Goal: Task Accomplishment & Management: Complete application form

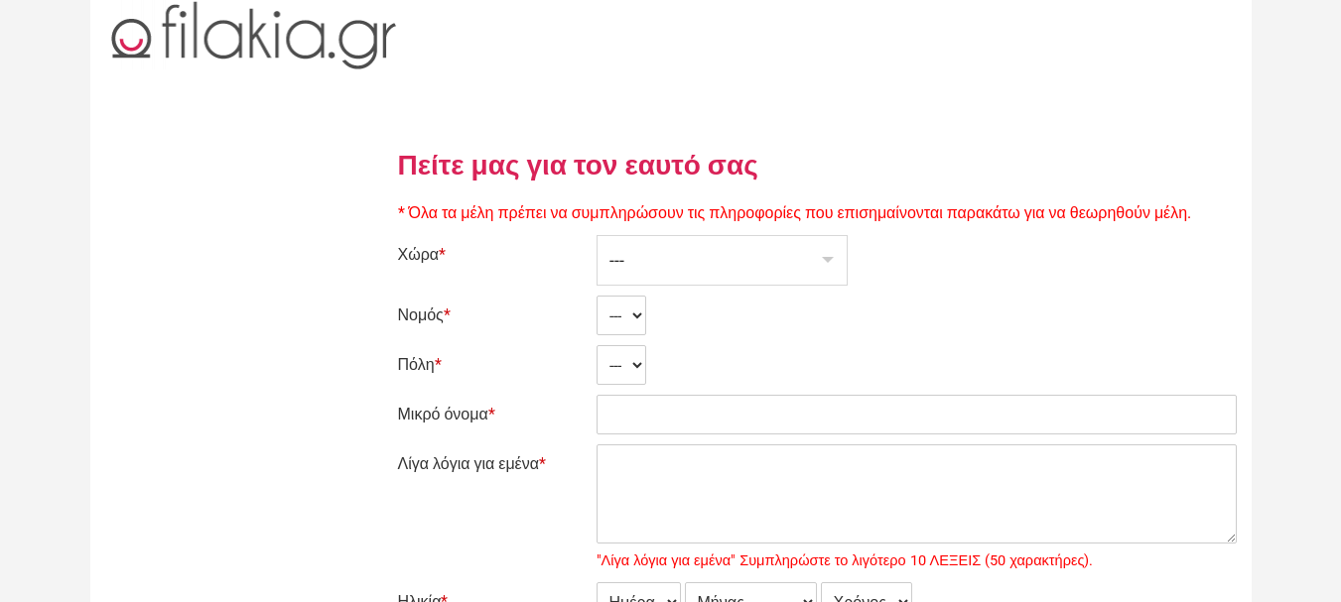
click at [708, 259] on div "---" at bounding box center [721, 260] width 249 height 49
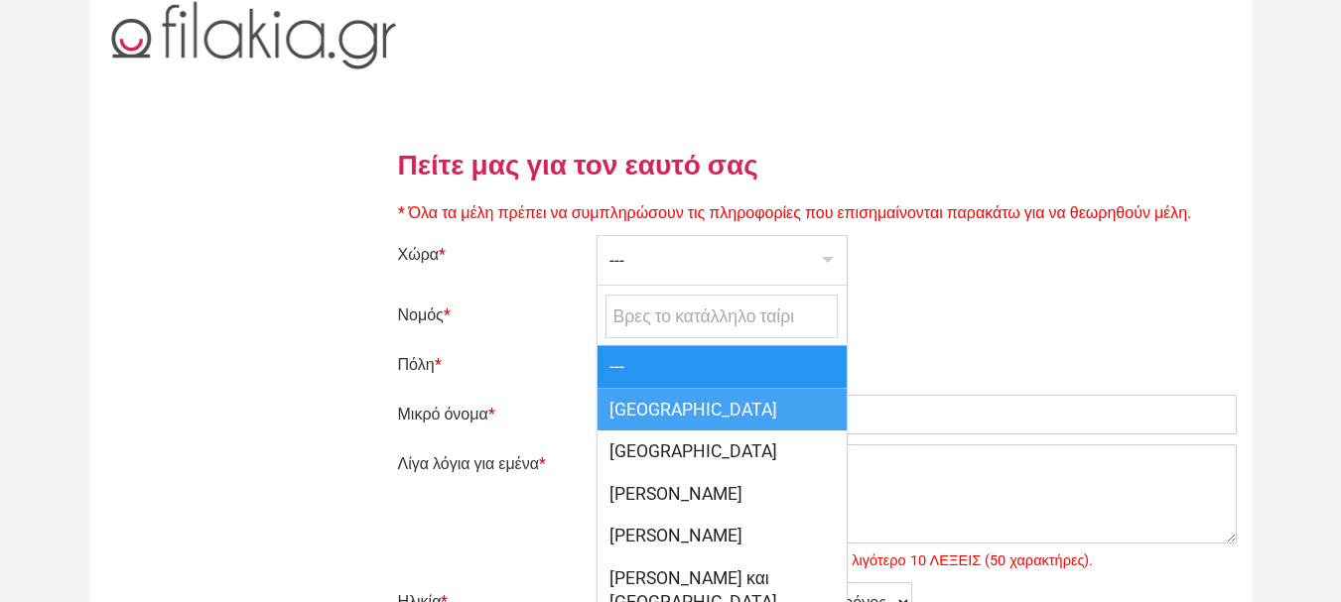
click at [653, 414] on span "[GEOGRAPHIC_DATA]" at bounding box center [721, 409] width 249 height 43
select select "166"
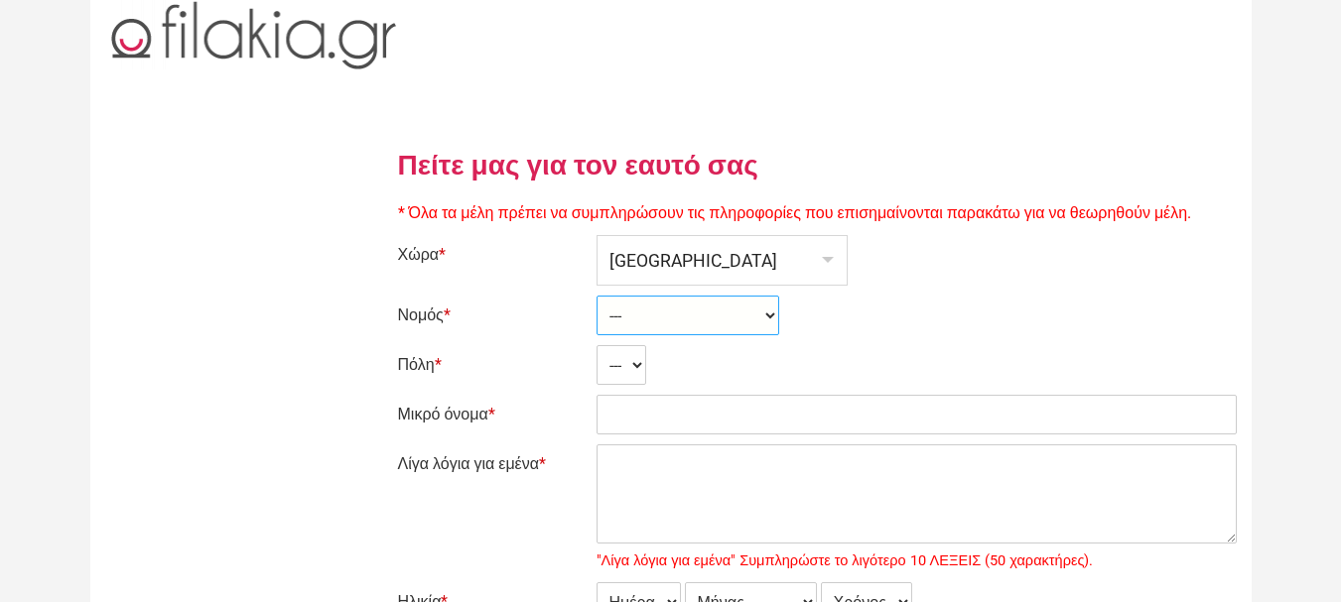
click at [632, 313] on select "--- Ahaia Aitolía kai Akarnanía Argolis Arkadía Árta Attikí Áyion Óros Dodekáni…" at bounding box center [687, 316] width 183 height 40
select select "2364"
click at [596, 296] on select "--- Ahaia Aitolía kai Akarnanía Argolis Arkadía Árta Attikí Áyion Óros Dodekáni…" at bounding box center [687, 316] width 183 height 40
click at [656, 360] on select "--- Akhinós Amfíklia Anthíli Atalánti Ayía Paraskeví Áyios Konstantínos Áyios S…" at bounding box center [707, 365] width 223 height 40
click at [596, 345] on select "--- Akhinós Amfíklia Anthíli Atalánti Ayía Paraskeví Áyios Konstantínos Áyios S…" at bounding box center [707, 365] width 223 height 40
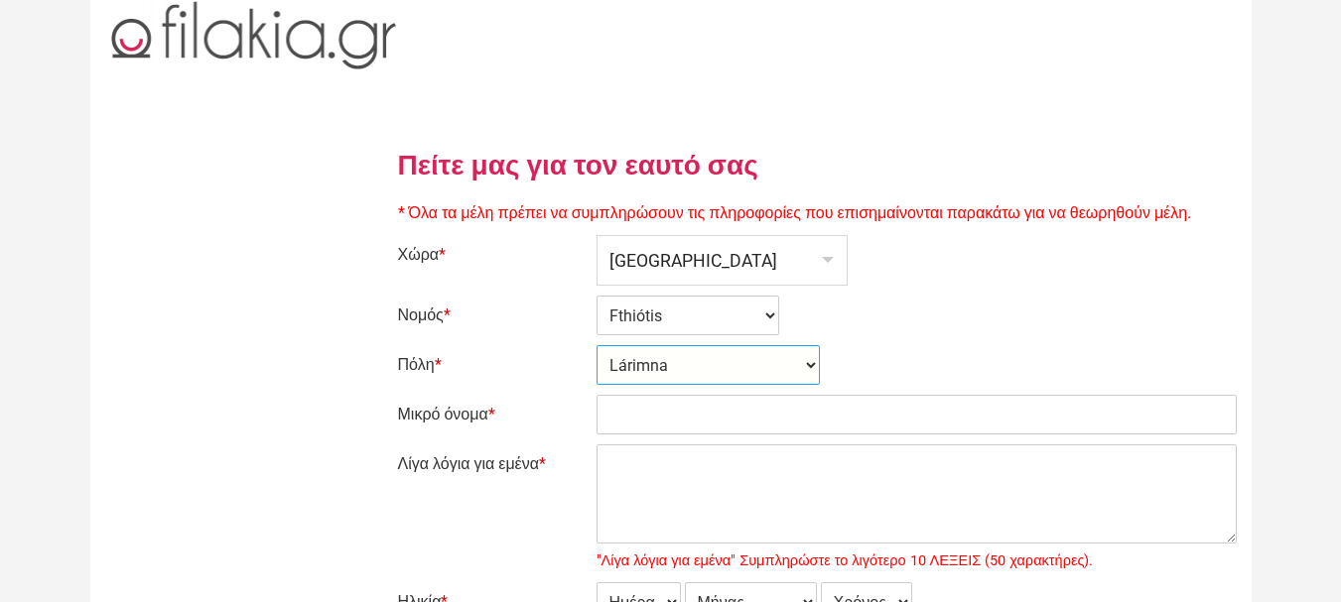
click at [673, 356] on select "--- Akhinós Amfíklia Anthíli Atalánti Ayía Paraskeví Áyios Konstantínos Áyios S…" at bounding box center [707, 365] width 223 height 40
select select "30984"
click at [596, 345] on select "--- Akhinós Amfíklia Anthíli Atalánti Ayía Paraskeví Áyios Konstantínos Áyios S…" at bounding box center [707, 365] width 223 height 40
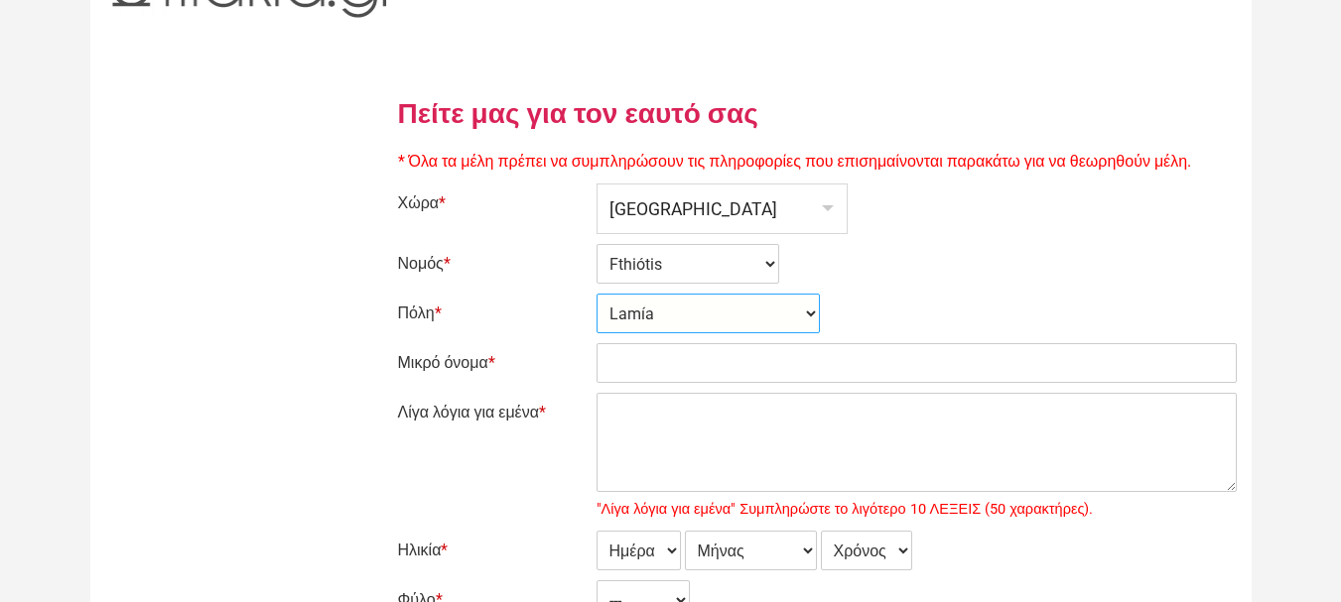
scroll to position [99, 0]
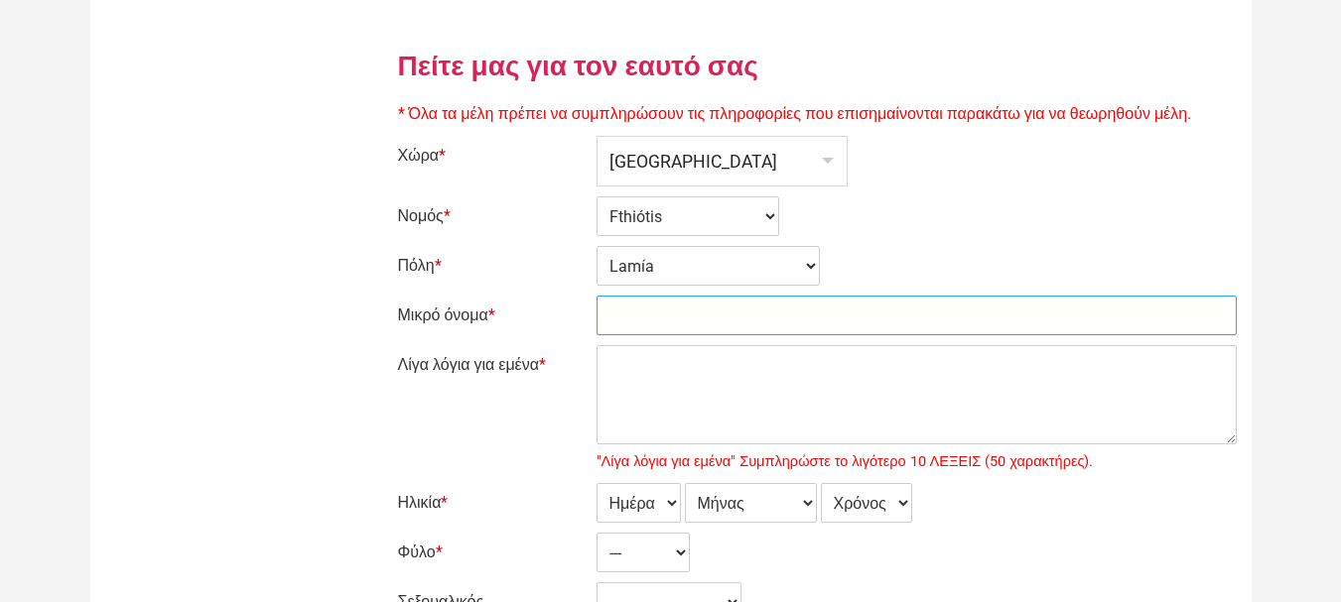
click at [648, 317] on input "Μικρό όνομα *" at bounding box center [916, 316] width 640 height 40
type input "ChristosLover1"
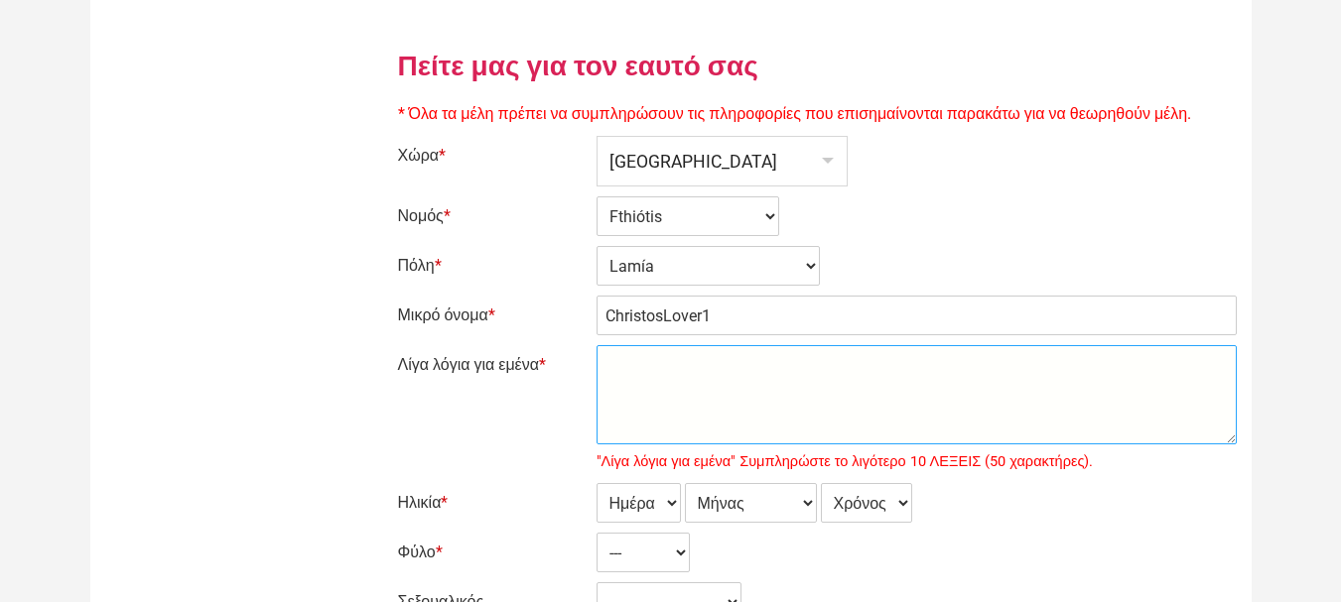
click at [657, 387] on textarea "Λίγα λόγια για εμένα *" at bounding box center [916, 394] width 640 height 99
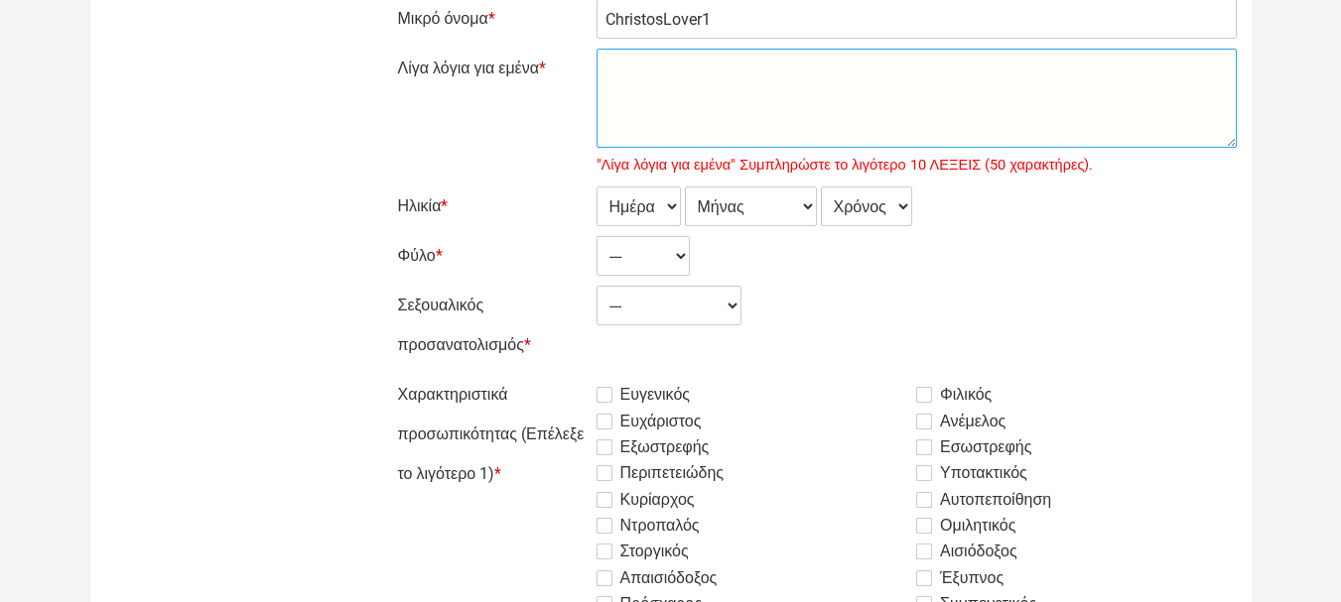
scroll to position [397, 0]
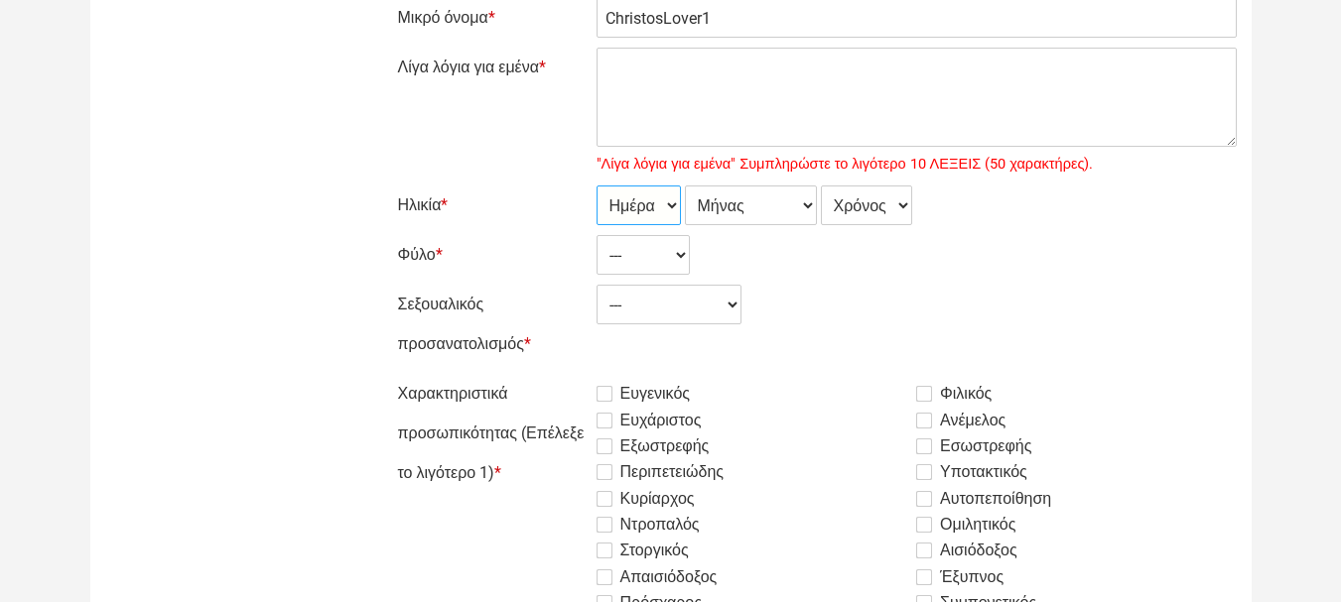
click at [667, 202] on select "Ημέρα 1 2 3 4 5 6 7 8 9 10 11 12 13 14 15 16 17 18 19 20 21 22 23 24 25 26 27 2…" at bounding box center [638, 206] width 84 height 40
select select "23"
click at [596, 186] on select "Ημέρα 1 2 3 4 5 6 7 8 9 10 11 12 13 14 15 16 17 18 19 20 21 22 23 24 25 26 27 2…" at bounding box center [638, 206] width 84 height 40
click at [742, 220] on select "Μήνας Ιανουάριος Φεβρουάριος Μάρτιος Απρίλιος Μάιος Ιούνιος Ιούλιος Αύγουστος Σ…" at bounding box center [751, 206] width 132 height 40
select select "02"
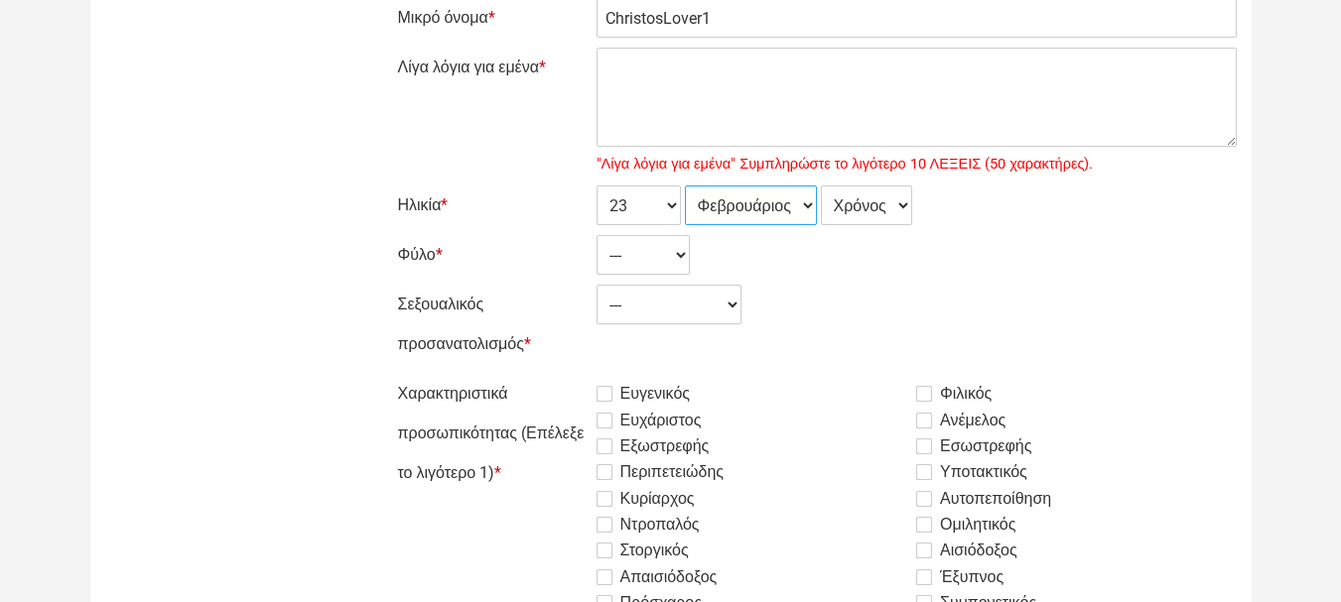
click at [685, 186] on select "Μήνας Ιανουάριος Φεβρουάριος Μάρτιος Απρίλιος Μάιος Ιούνιος Ιούλιος Αύγουστος Σ…" at bounding box center [751, 206] width 132 height 40
click at [857, 207] on select "Χρόνος 2007 2006 2005 2004 2003 2002 2001 2000 1999 1998 1997 1996 1995 1994 19…" at bounding box center [866, 206] width 91 height 40
select select "1977"
click at [824, 186] on select "Χρόνος 2007 2006 2005 2004 2003 2002 2001 2000 1999 1998 1997 1996 1995 1994 19…" at bounding box center [866, 206] width 91 height 40
click at [641, 255] on select "--- Γυναίκα Ανδρας" at bounding box center [642, 255] width 93 height 40
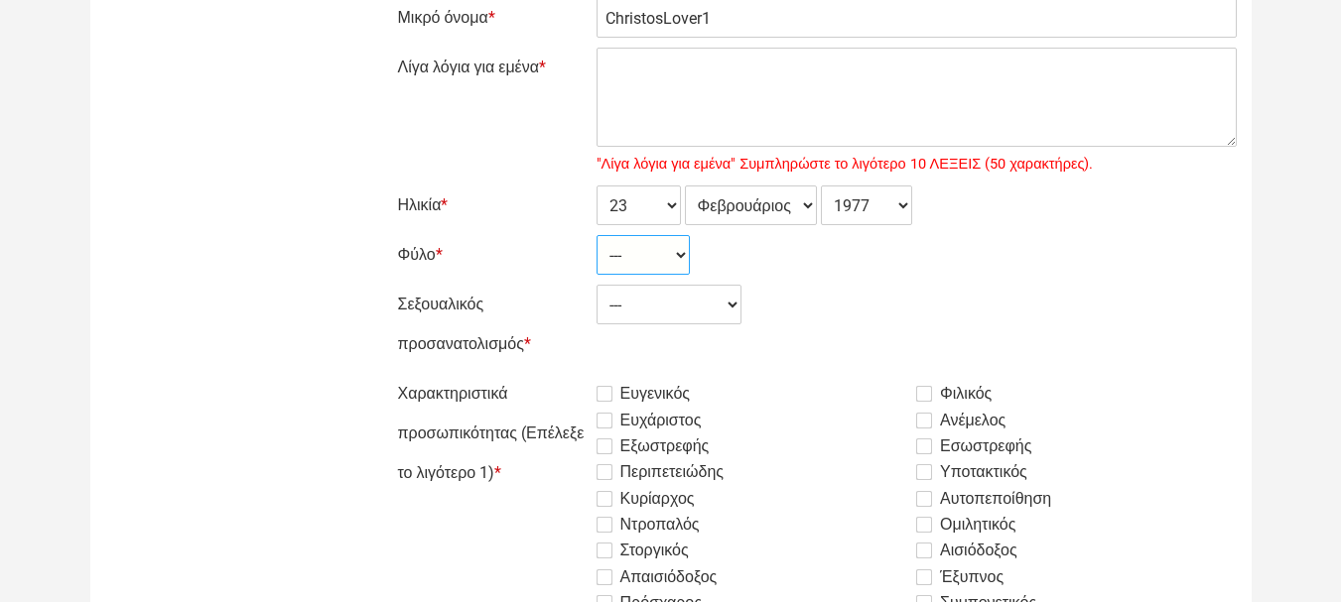
select select "2"
click at [596, 235] on select "--- Γυναίκα Ανδρας" at bounding box center [642, 255] width 93 height 40
click at [650, 306] on select "--- Ετερόφυλος Αμφιφυλόφιλος Γκέι Λεσβία" at bounding box center [668, 305] width 145 height 40
select select "1"
click at [596, 285] on select "--- Ετερόφυλος Αμφιφυλόφιλος Γκέι Λεσβία" at bounding box center [668, 305] width 145 height 40
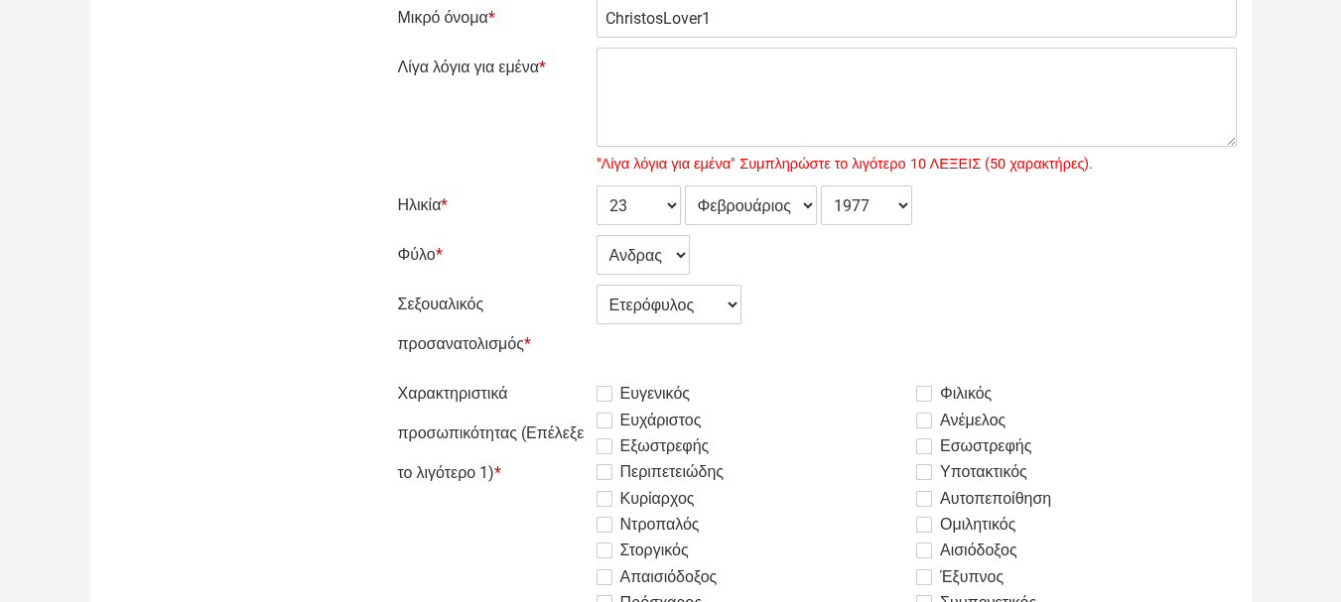
click at [609, 399] on label "Ευγενικός" at bounding box center [643, 394] width 94 height 24
click at [547, 374] on input "Ευγενικός" at bounding box center [547, 374] width 0 height 0
click at [602, 421] on label "Ευχάριστος" at bounding box center [648, 421] width 105 height 24
click at [547, 374] on input "Ευχάριστος" at bounding box center [547, 374] width 0 height 0
click at [608, 448] on label "Εξωστρεφής" at bounding box center [652, 447] width 113 height 24
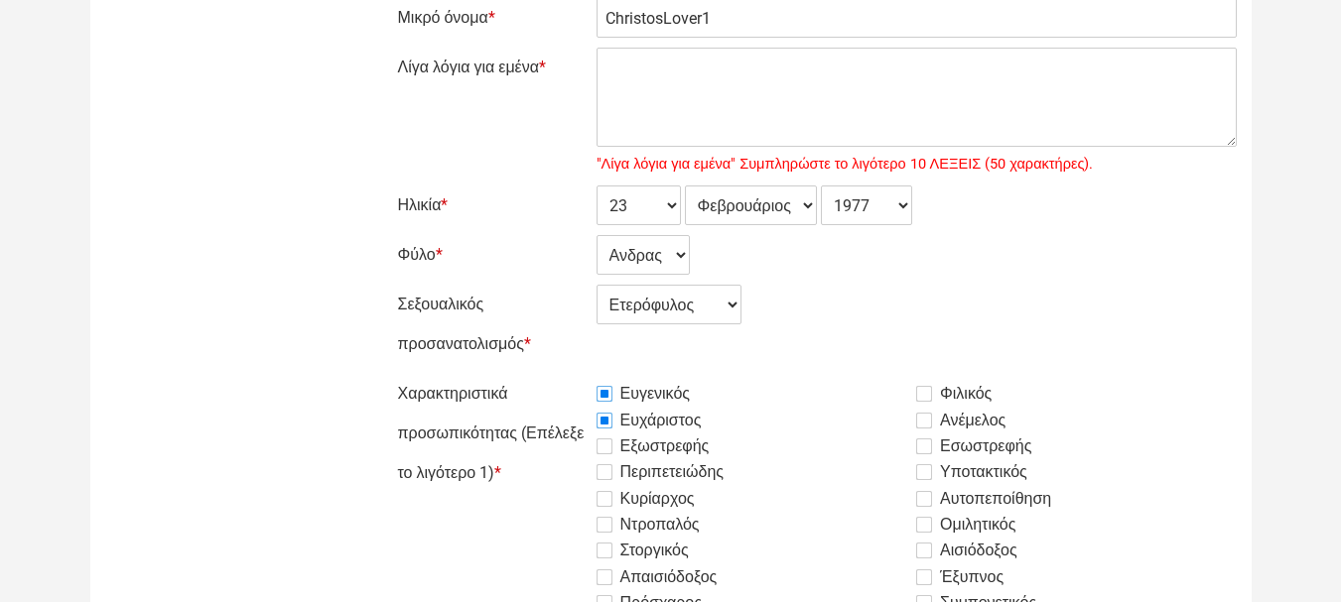
click at [547, 374] on input "Εξωστρεφής" at bounding box center [547, 374] width 0 height 0
click at [596, 471] on label "Περιπετειώδης" at bounding box center [660, 473] width 128 height 24
click at [547, 374] on input "Περιπετειώδης" at bounding box center [547, 374] width 0 height 0
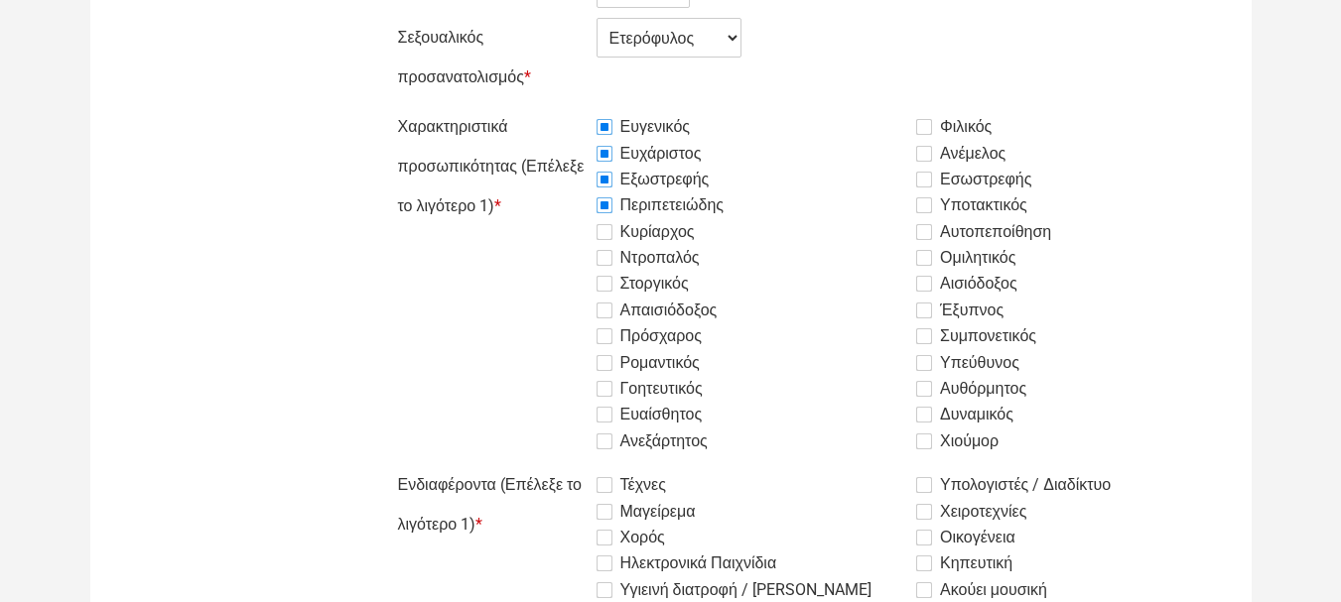
scroll to position [695, 0]
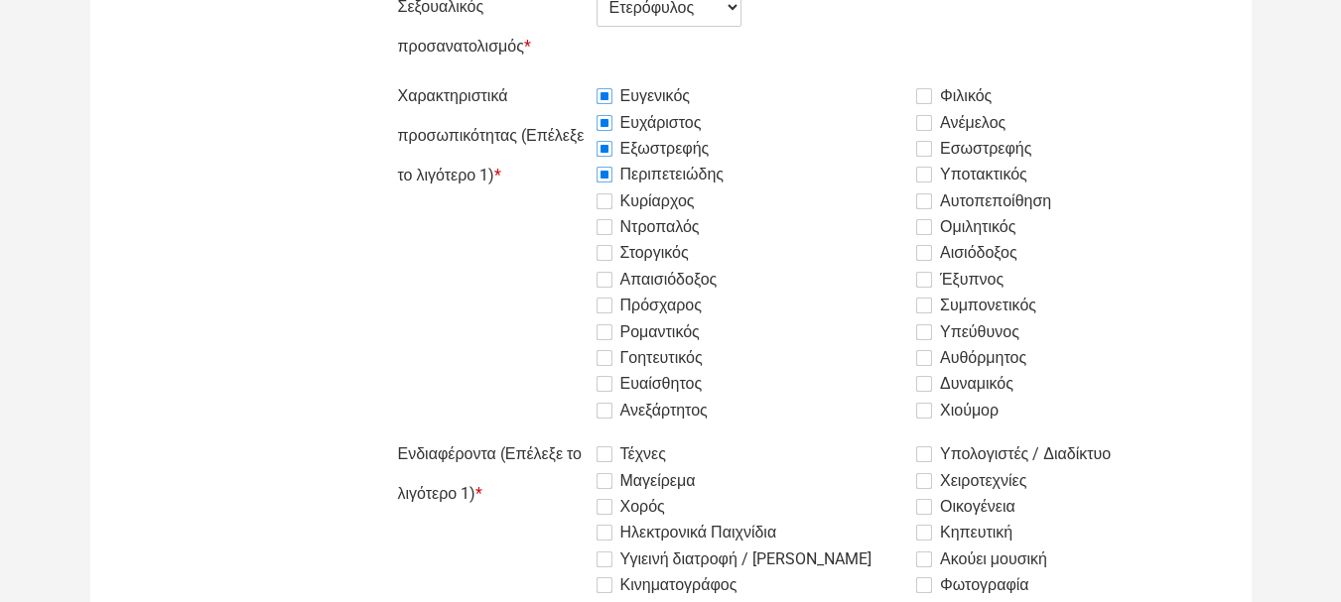
click at [608, 210] on label "Κυρίαρχος" at bounding box center [645, 202] width 98 height 24
click at [547, 76] on input "Κυρίαρχος" at bounding box center [547, 76] width 0 height 0
click at [604, 223] on label "Ντροπαλός" at bounding box center [647, 227] width 103 height 24
click at [547, 76] on input "Ντροπαλός" at bounding box center [547, 76] width 0 height 0
click at [606, 263] on label "Στοργικός" at bounding box center [642, 253] width 92 height 24
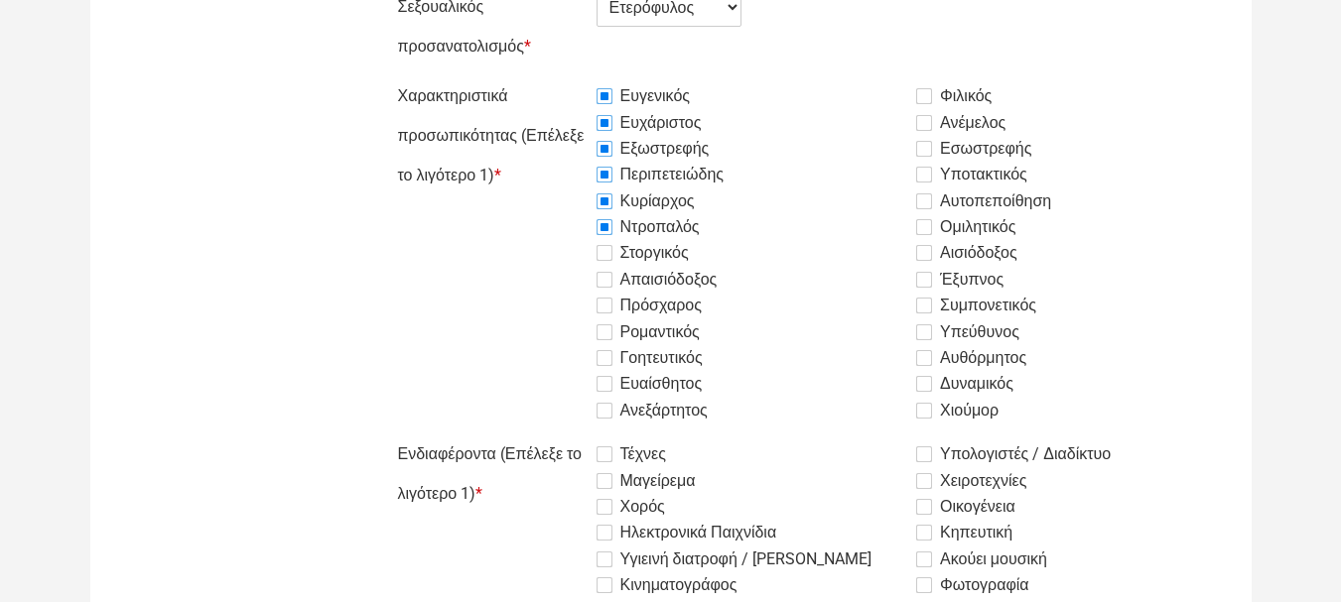
click at [547, 76] on input "Στοργικός" at bounding box center [547, 76] width 0 height 0
click at [614, 282] on label "Απαισιόδοξος" at bounding box center [656, 280] width 121 height 24
click at [547, 76] on input "Απαισιόδοξος" at bounding box center [547, 76] width 0 height 0
click at [605, 303] on label "Πρόσχαρος" at bounding box center [648, 306] width 105 height 24
click at [547, 76] on input "Πρόσχαρος" at bounding box center [547, 76] width 0 height 0
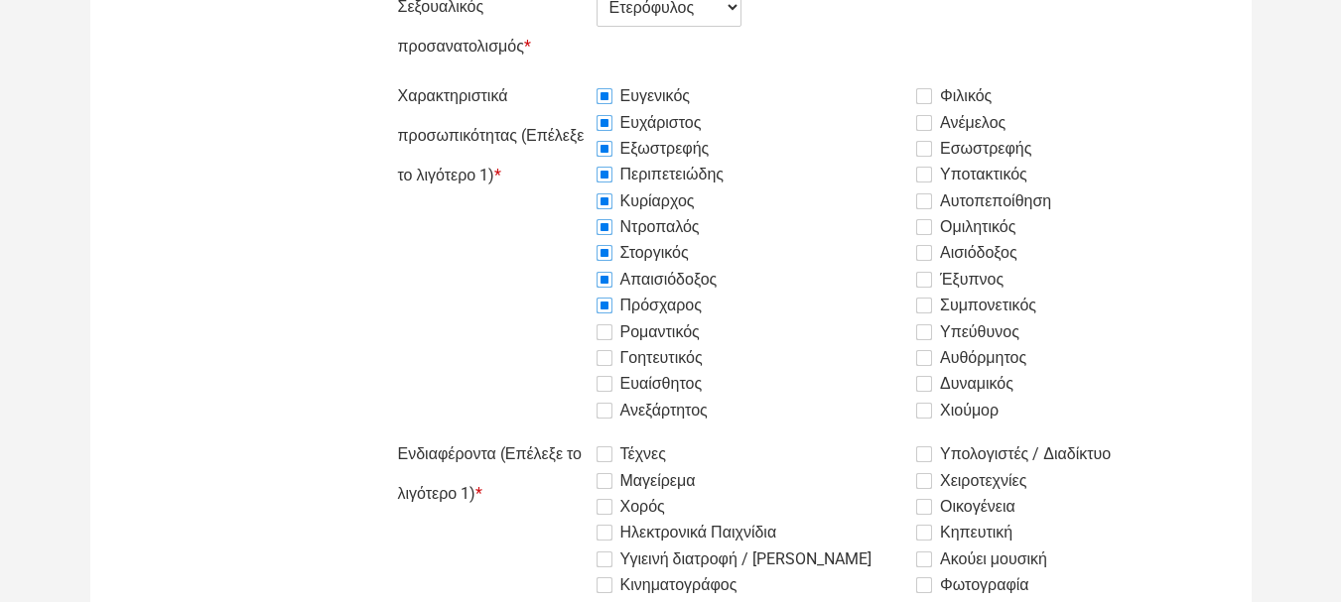
click at [608, 331] on label "Ρομαντικός" at bounding box center [647, 333] width 103 height 24
click at [547, 76] on input "Ρομαντικός" at bounding box center [547, 76] width 0 height 0
click at [602, 362] on label "Γοητευτικός" at bounding box center [649, 358] width 106 height 24
click at [547, 76] on input "Γοητευτικός" at bounding box center [547, 76] width 0 height 0
click at [608, 385] on label "Ευαίσθητος" at bounding box center [649, 384] width 106 height 24
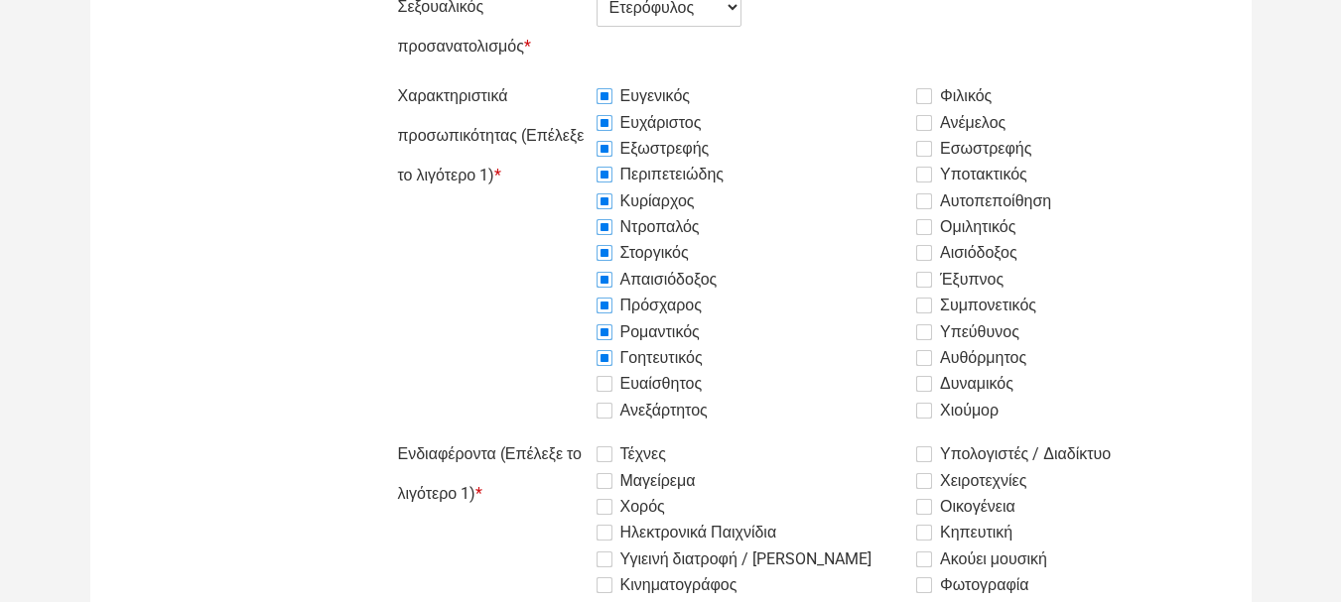
click at [547, 76] on input "Ευαίσθητος" at bounding box center [547, 76] width 0 height 0
click at [599, 402] on label "Ανεξάρτητος" at bounding box center [651, 411] width 111 height 24
click at [547, 76] on input "Ανεξάρτητος" at bounding box center [547, 76] width 0 height 0
click at [922, 102] on label "Φιλικός" at bounding box center [953, 96] width 75 height 24
click at [547, 76] on input "Φιλικός" at bounding box center [547, 76] width 0 height 0
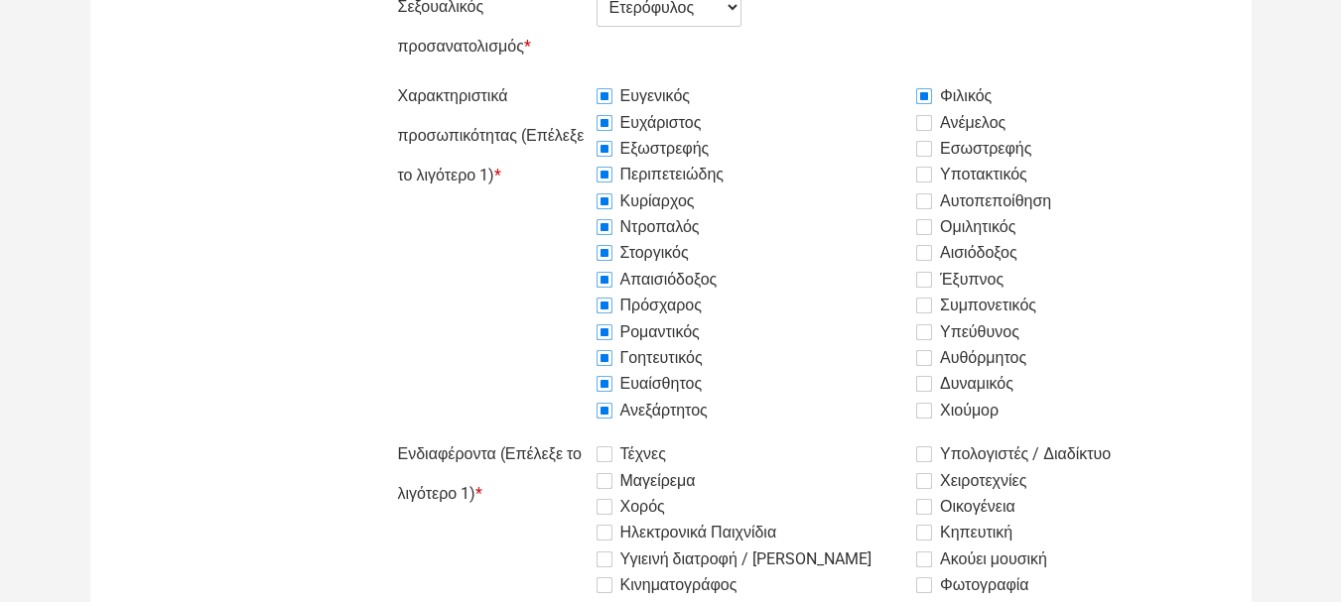
click at [924, 124] on label "Ανέμελος" at bounding box center [960, 123] width 89 height 24
click at [547, 76] on input "Ανέμελος" at bounding box center [547, 76] width 0 height 0
click at [926, 148] on label "Εσωστρεφής" at bounding box center [973, 149] width 115 height 24
click at [547, 76] on input "Εσωστρεφής" at bounding box center [547, 76] width 0 height 0
click at [927, 168] on label "Υποτακτικός" at bounding box center [971, 175] width 111 height 24
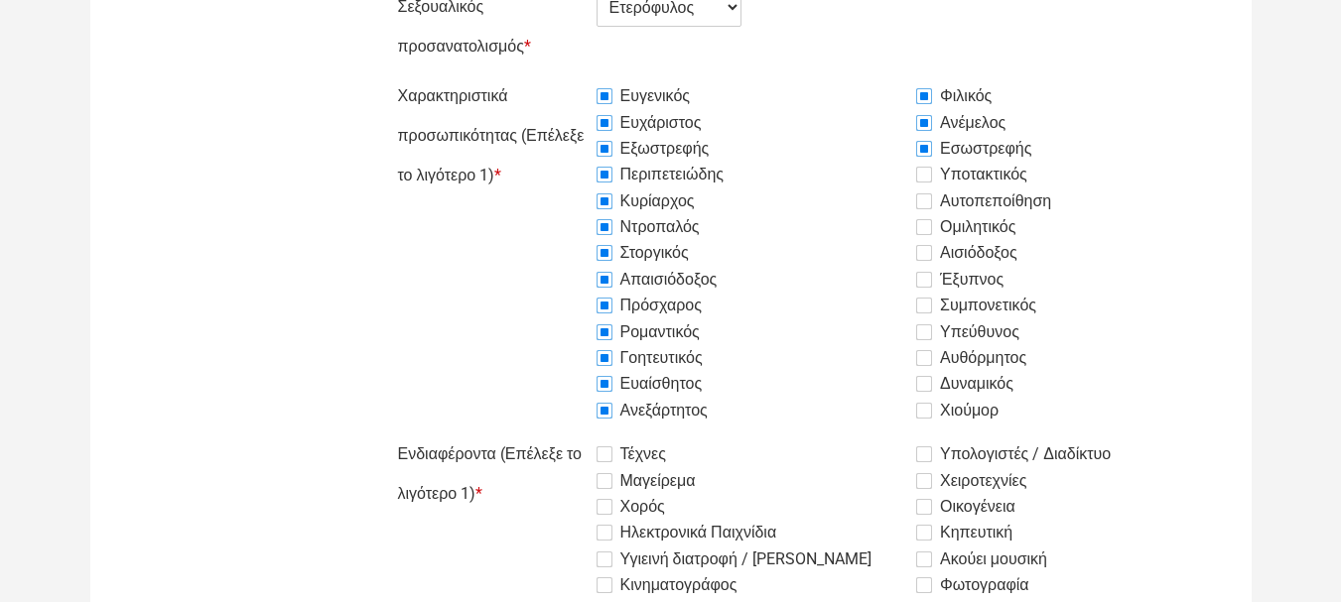
click at [547, 76] on input "Υποτακτικός" at bounding box center [547, 76] width 0 height 0
click at [929, 201] on label "Αυτοπεποίθηση" at bounding box center [983, 202] width 135 height 24
click at [547, 76] on input "Αυτοπεποίθηση" at bounding box center [547, 76] width 0 height 0
click at [929, 223] on label "Ομιλητικός" at bounding box center [965, 227] width 99 height 24
click at [547, 76] on input "Ομιλητικός" at bounding box center [547, 76] width 0 height 0
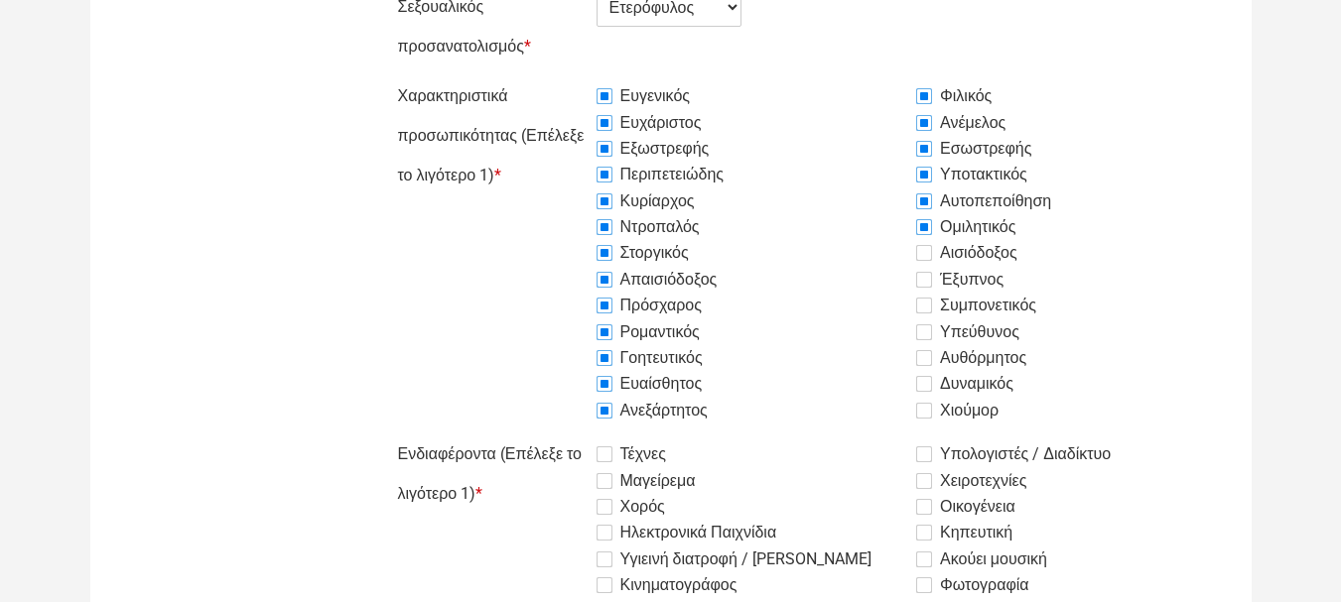
drag, startPoint x: 915, startPoint y: 247, endPoint x: 924, endPoint y: 262, distance: 17.4
click at [916, 247] on div "Ευγενικός Φιλικός Ευχάριστος Ανέμελος Εξωστρεφής Εσωστρεφής Περιπετειώδης Υποτα…" at bounding box center [916, 250] width 640 height 348
click at [928, 258] on label "Αισιόδοξος" at bounding box center [966, 253] width 101 height 24
click at [547, 76] on input "Αισιόδοξος" at bounding box center [547, 76] width 0 height 0
click at [930, 277] on label "Έξυπνος" at bounding box center [959, 280] width 87 height 24
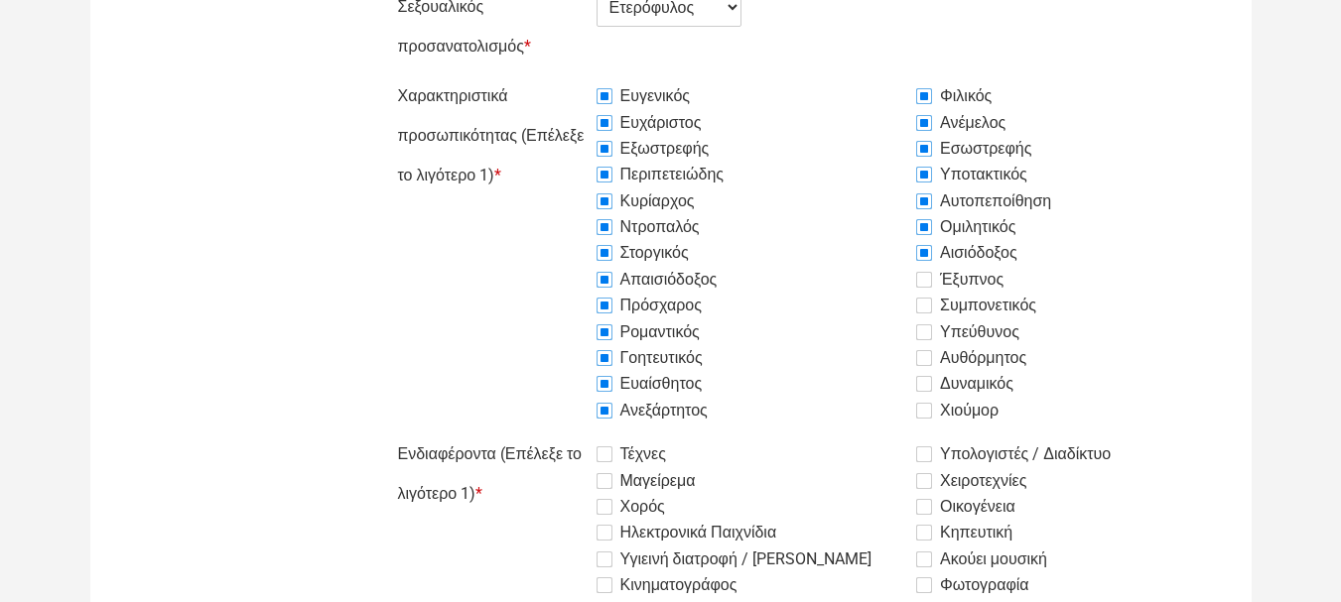
click at [547, 76] on input "Έξυπνος" at bounding box center [547, 76] width 0 height 0
click at [922, 303] on label "Συμπονετικός" at bounding box center [976, 306] width 120 height 24
click at [547, 76] on input "Συμπονετικός" at bounding box center [547, 76] width 0 height 0
click at [925, 327] on label "Υπεύθυνος" at bounding box center [967, 333] width 103 height 24
click at [547, 76] on input "Υπεύθυνος" at bounding box center [547, 76] width 0 height 0
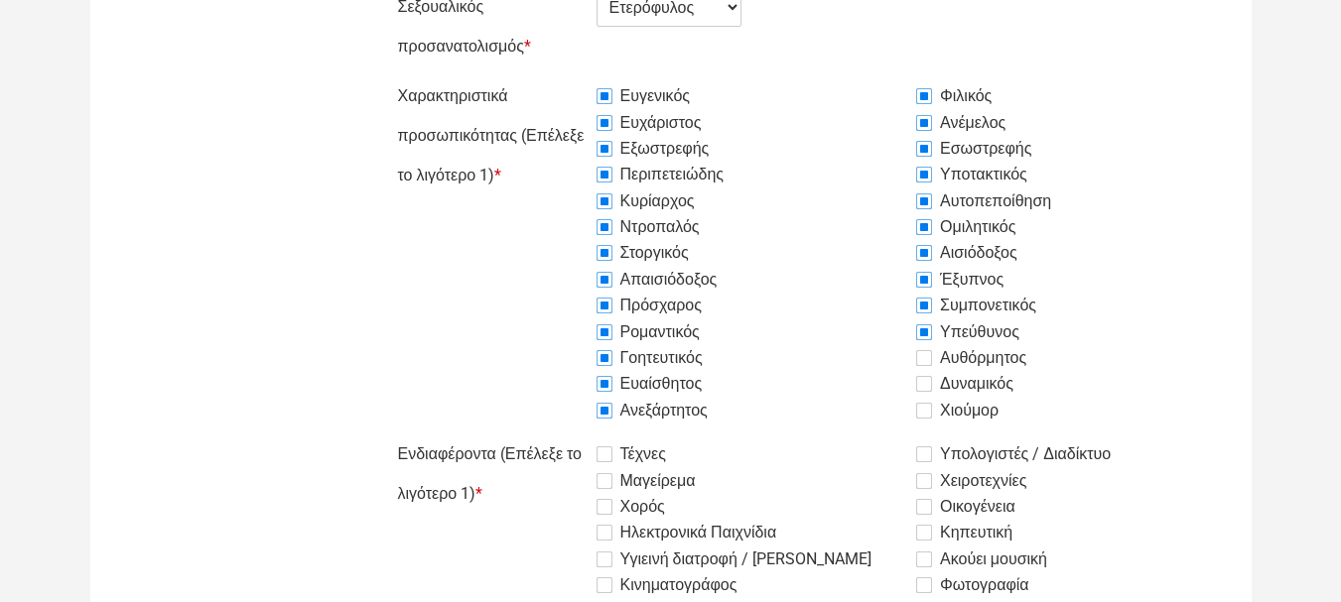
click at [925, 358] on label "Αυθόρμητος" at bounding box center [971, 358] width 110 height 24
click at [547, 76] on input "Αυθόρμητος" at bounding box center [547, 76] width 0 height 0
click at [926, 382] on label "Δυναμικός" at bounding box center [964, 384] width 97 height 24
click at [547, 76] on input "Δυναμικός" at bounding box center [547, 76] width 0 height 0
click at [926, 414] on label "Χιούμορ" at bounding box center [957, 411] width 82 height 24
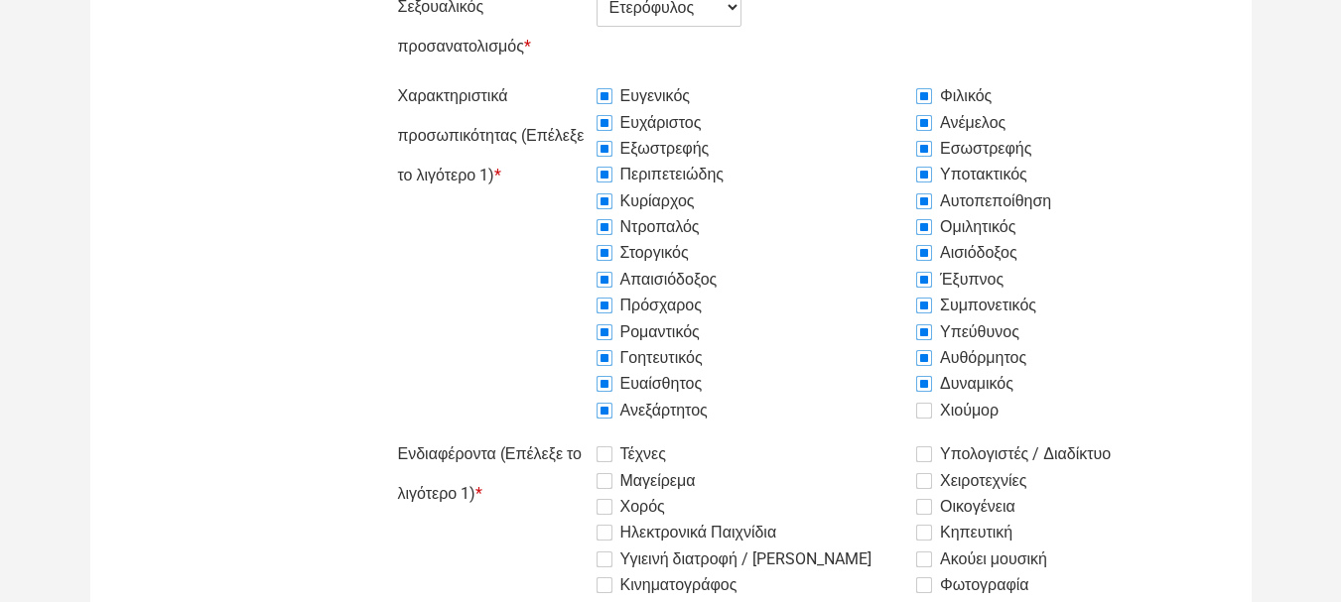
click at [547, 76] on input "Χιούμορ" at bounding box center [547, 76] width 0 height 0
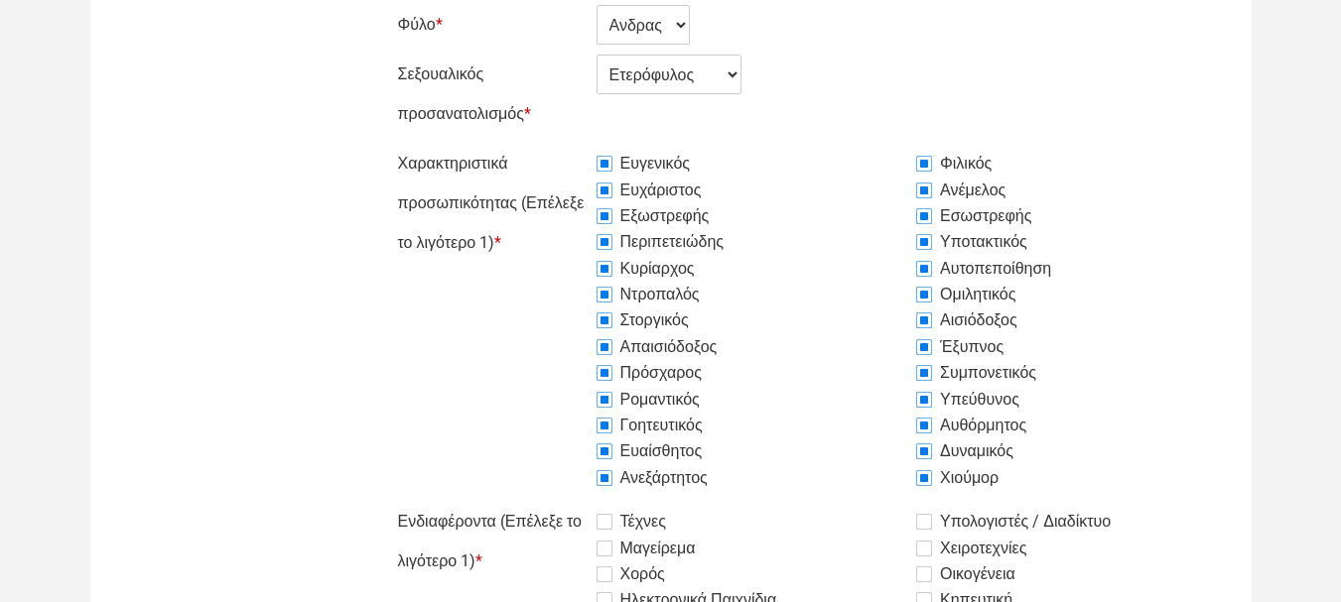
scroll to position [893, 0]
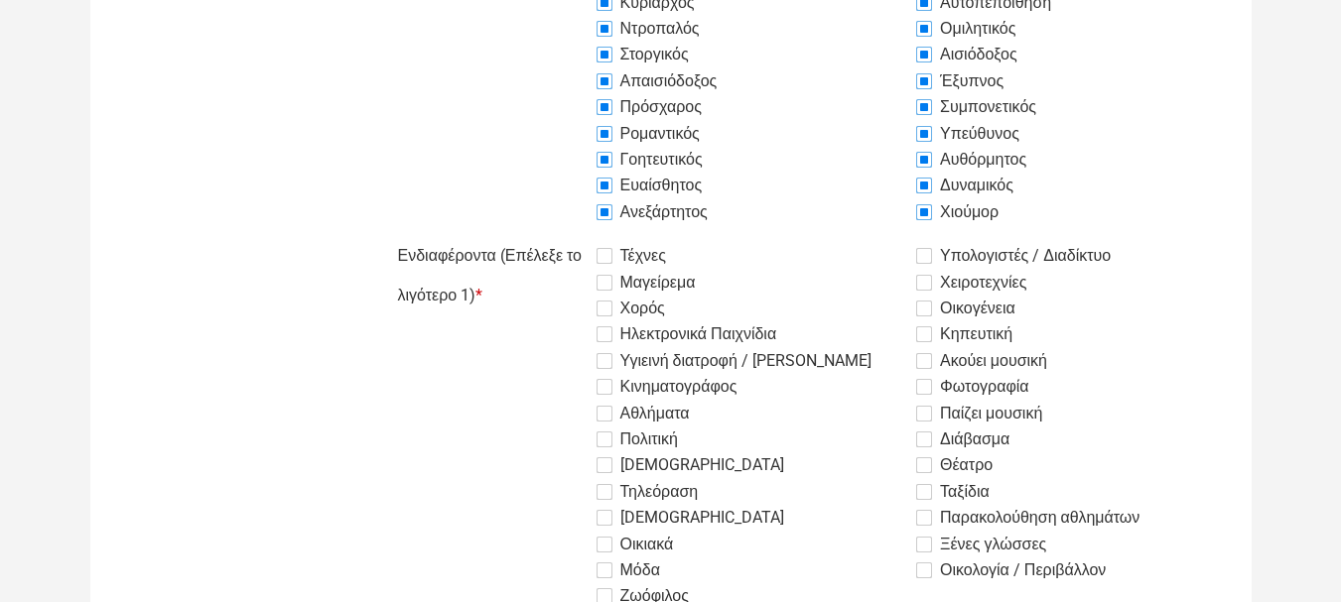
click at [606, 255] on label "Τέχνες" at bounding box center [630, 256] width 69 height 24
click at [547, 236] on input "Τέχνες" at bounding box center [547, 236] width 0 height 0
click at [609, 287] on label "Μαγείρεμα" at bounding box center [645, 283] width 99 height 24
click at [547, 236] on input "Μαγείρεμα" at bounding box center [547, 236] width 0 height 0
click at [609, 308] on label "Χορός" at bounding box center [630, 309] width 68 height 24
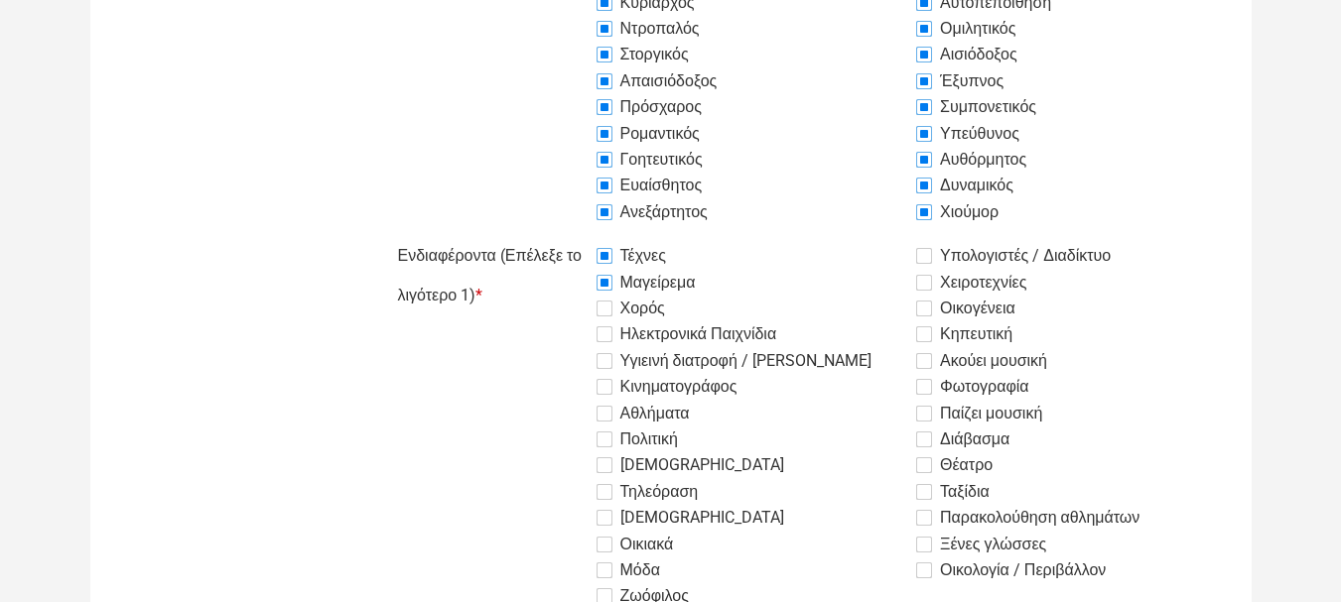
click at [547, 236] on input "Χορός" at bounding box center [547, 236] width 0 height 0
click at [608, 335] on label "Ηλεκτρονικά Παιχνίδια" at bounding box center [686, 335] width 181 height 24
click at [547, 236] on input "Ηλεκτρονικά Παιχνίδια" at bounding box center [547, 236] width 0 height 0
click at [608, 366] on label "Υγιεινή διατροφή / Άσκηση" at bounding box center [733, 361] width 275 height 24
click at [547, 236] on input "Υγιεινή διατροφή / Άσκηση" at bounding box center [547, 236] width 0 height 0
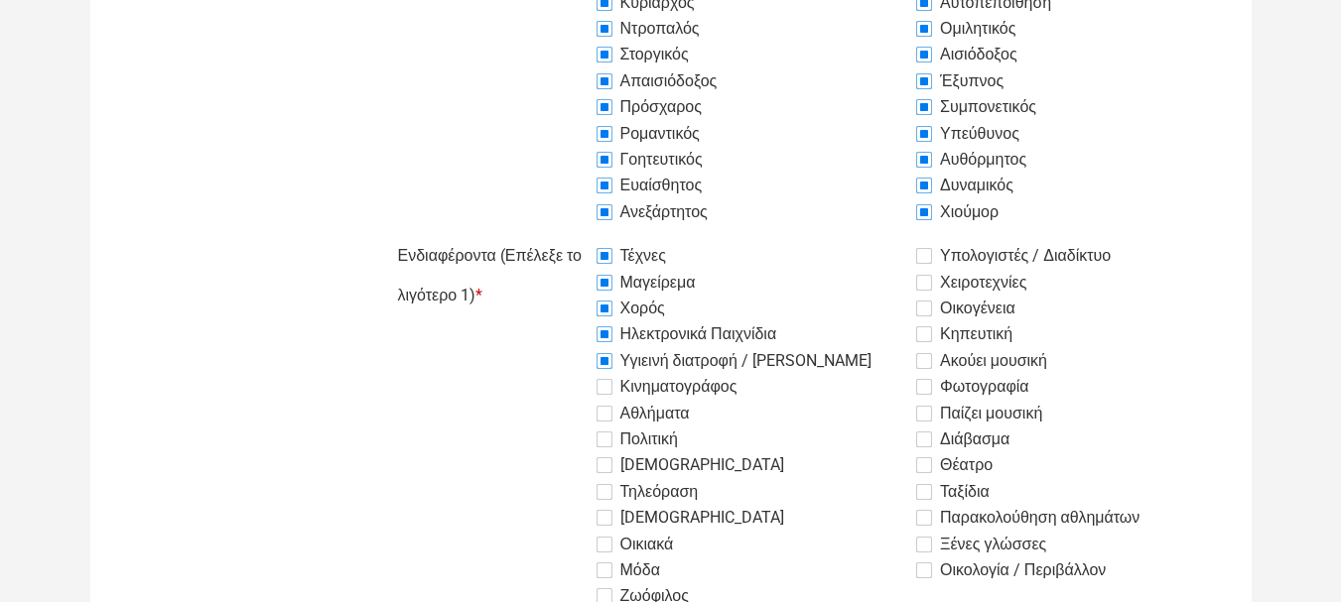
click at [602, 390] on label "Κινηματογράφος" at bounding box center [666, 387] width 141 height 24
click at [547, 236] on input "Κινηματογράφος" at bounding box center [547, 236] width 0 height 0
click at [606, 413] on label "Αθλήματα" at bounding box center [642, 414] width 93 height 24
click at [547, 236] on input "Αθλήματα" at bounding box center [547, 236] width 0 height 0
click at [600, 435] on label "Πολιτική" at bounding box center [636, 440] width 81 height 24
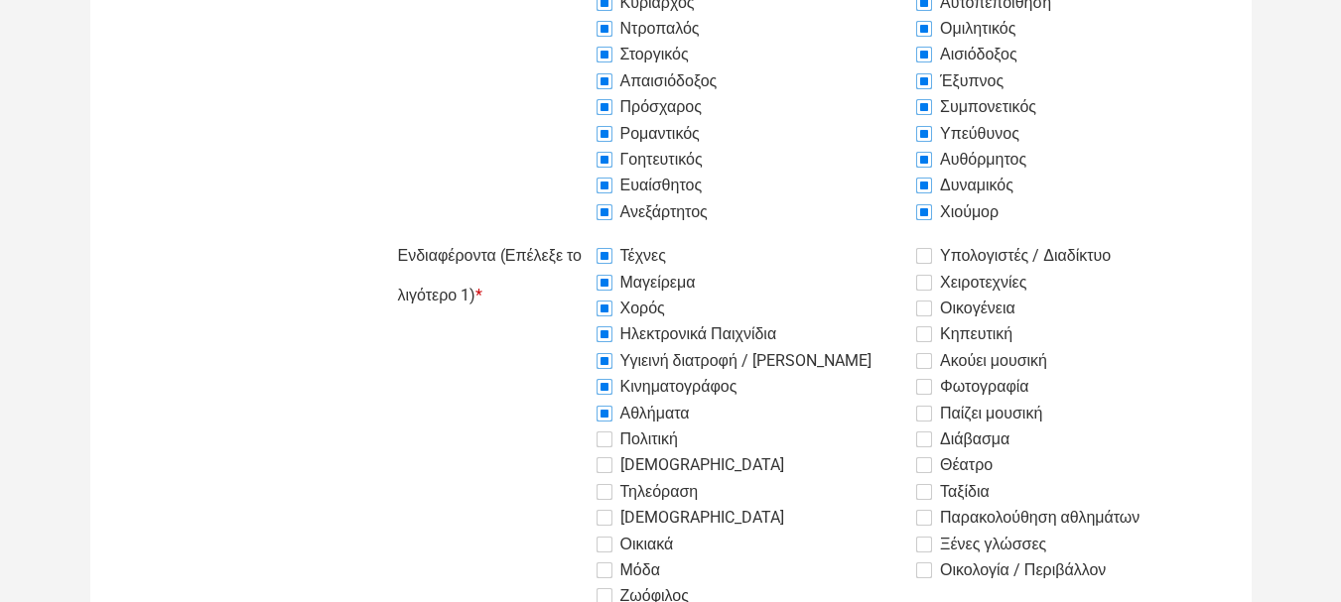
click at [547, 236] on input "Πολιτική" at bounding box center [547, 236] width 0 height 0
click at [612, 467] on label "Θρησκεία" at bounding box center [690, 466] width 188 height 24
click at [547, 236] on input "Θρησκεία" at bounding box center [547, 236] width 0 height 0
click at [612, 486] on label "Τηλεόραση" at bounding box center [647, 492] width 102 height 24
click at [547, 236] on input "Τηλεόραση" at bounding box center [547, 236] width 0 height 0
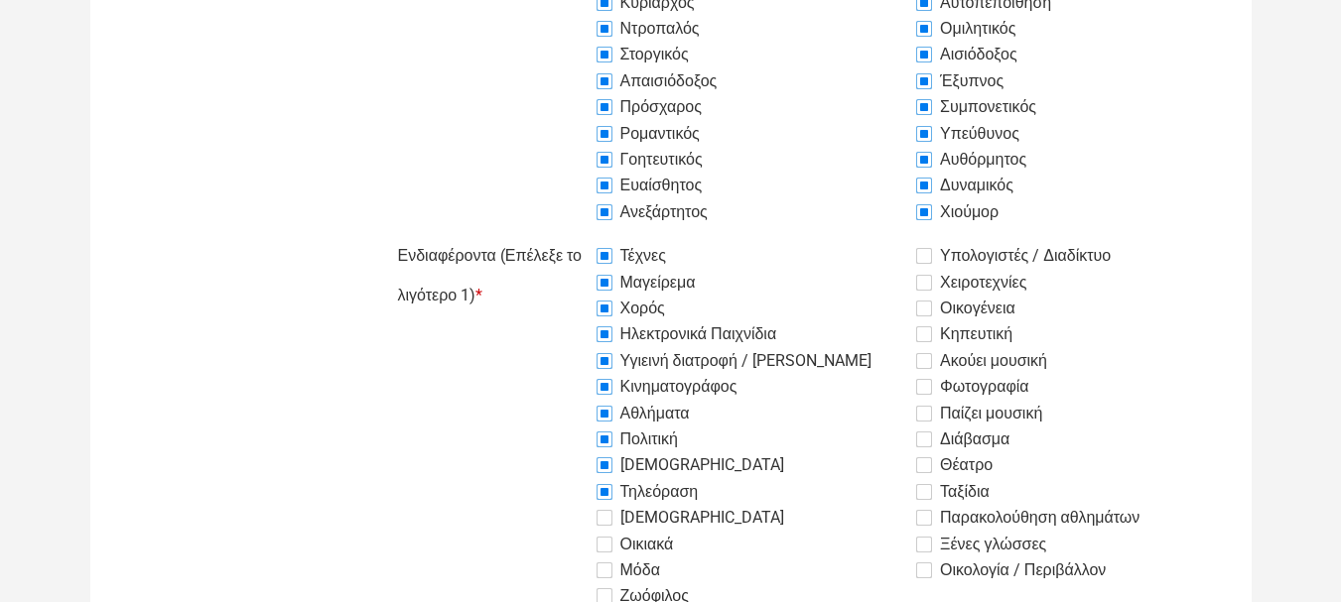
scroll to position [993, 0]
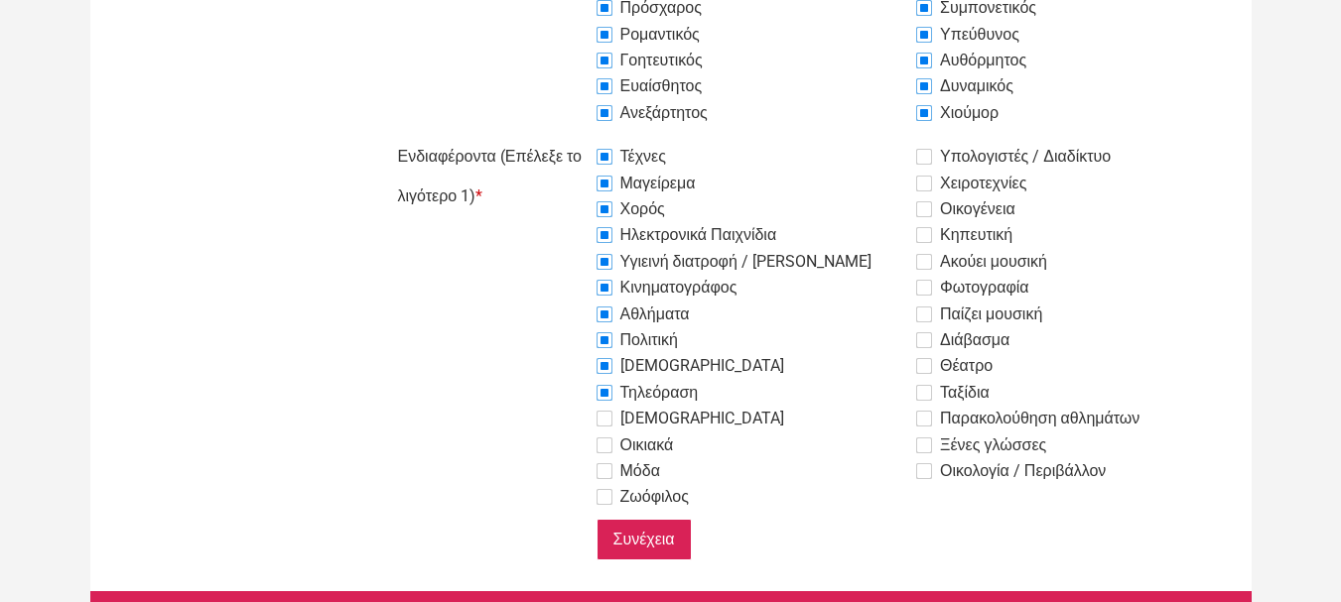
click at [610, 425] on label "Εθελοντισμός" at bounding box center [690, 419] width 188 height 24
click at [547, 137] on input "Εθελοντισμός" at bounding box center [547, 137] width 0 height 0
click at [602, 442] on label "Οικιακά" at bounding box center [634, 446] width 77 height 24
click at [547, 137] on input "Οικιακά" at bounding box center [547, 137] width 0 height 0
click at [601, 471] on label "Μόδα" at bounding box center [628, 472] width 64 height 24
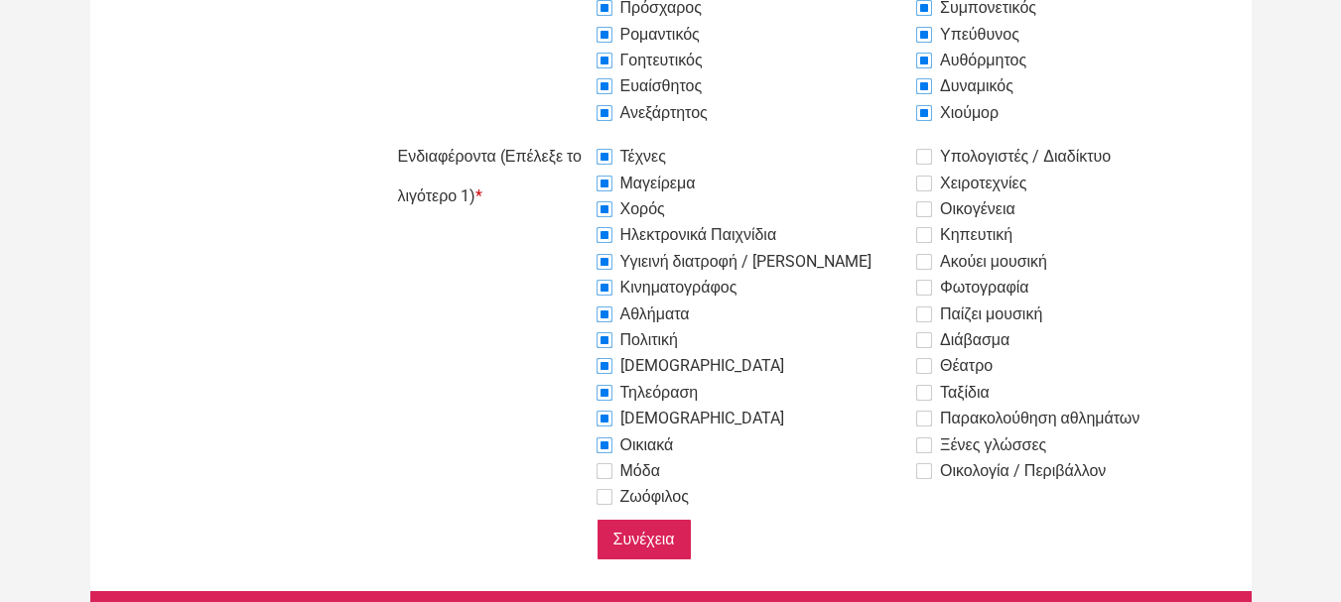
click at [547, 137] on input "Μόδα" at bounding box center [547, 137] width 0 height 0
click at [600, 489] on label "Ζωόφιλος" at bounding box center [642, 497] width 92 height 24
click at [547, 137] on input "Ζωόφιλος" at bounding box center [547, 137] width 0 height 0
click at [933, 160] on label "Υπολογιστές / Διαδίκτυο" at bounding box center [1013, 157] width 195 height 24
click at [547, 137] on input "Υπολογιστές / Διαδίκτυο" at bounding box center [547, 137] width 0 height 0
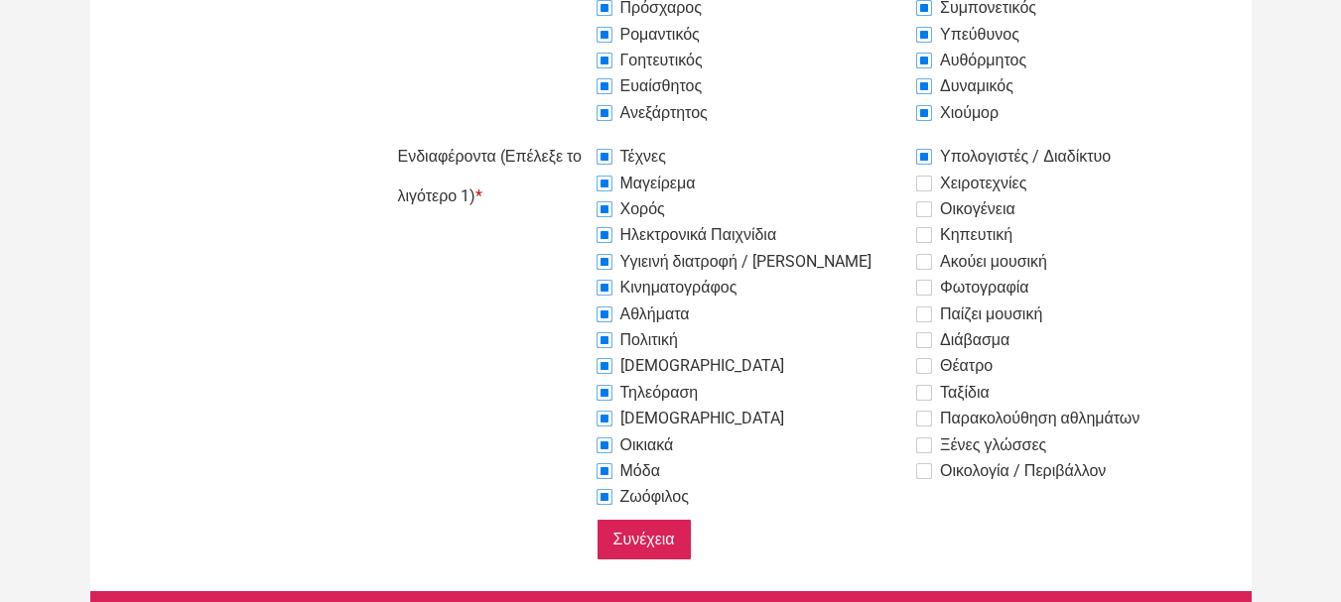
drag, startPoint x: 928, startPoint y: 185, endPoint x: 929, endPoint y: 199, distance: 14.9
click at [930, 185] on label "Χειροτεχνίες" at bounding box center [971, 184] width 110 height 24
click at [547, 137] on input "Χειροτεχνίες" at bounding box center [547, 137] width 0 height 0
click at [928, 210] on label "Οικογένεια" at bounding box center [965, 210] width 99 height 24
click at [547, 137] on input "Οικογένεια" at bounding box center [547, 137] width 0 height 0
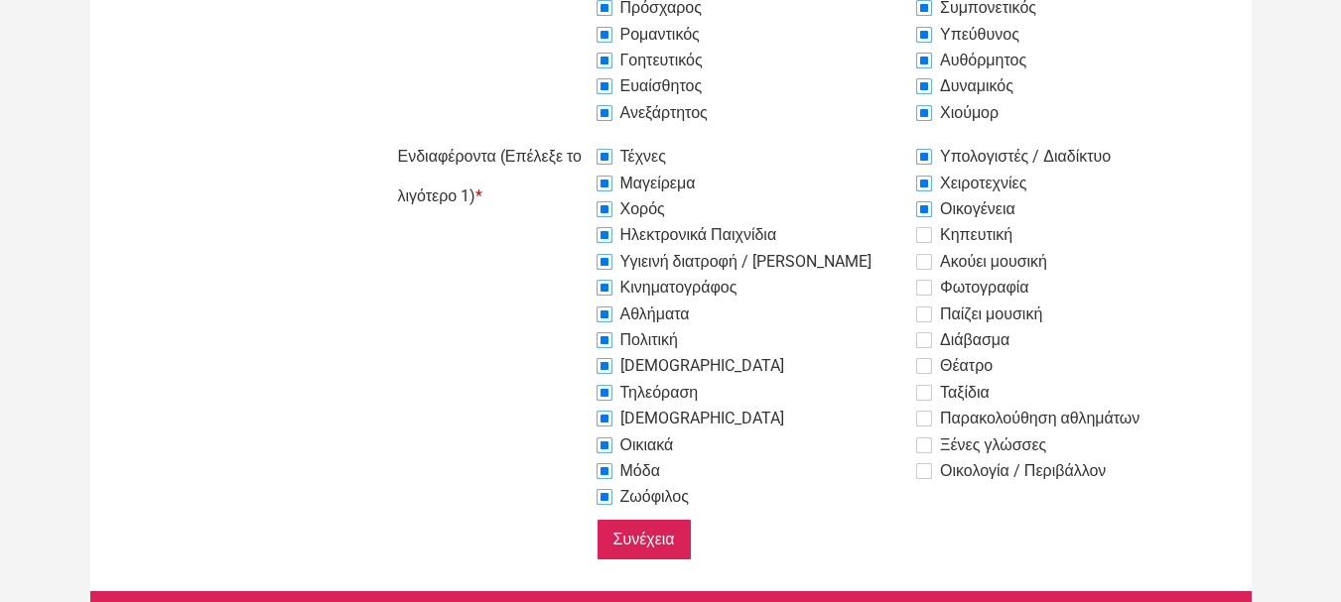
click at [927, 232] on label "Κηπευτική" at bounding box center [964, 235] width 96 height 24
click at [547, 137] on input "Κηπευτική" at bounding box center [547, 137] width 0 height 0
click at [927, 266] on label "Ακούει μουσική" at bounding box center [981, 262] width 131 height 24
click at [547, 137] on input "Ακούει μουσική" at bounding box center [547, 137] width 0 height 0
click at [925, 286] on label "Φωτογραφία" at bounding box center [972, 288] width 113 height 24
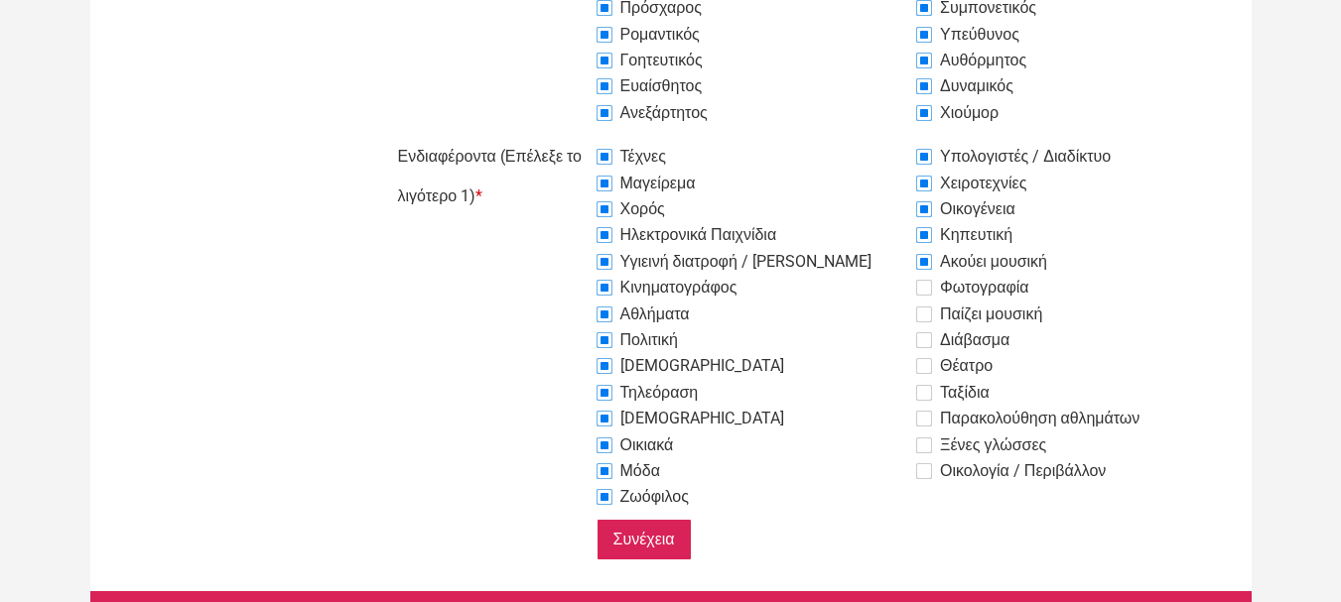
click at [547, 137] on input "Φωτογραφία" at bounding box center [547, 137] width 0 height 0
click at [929, 315] on label "Παίζει μουσική" at bounding box center [979, 315] width 126 height 24
click at [547, 137] on input "Παίζει μουσική" at bounding box center [547, 137] width 0 height 0
click at [921, 339] on label "Διάβασμα" at bounding box center [962, 341] width 93 height 24
click at [547, 137] on input "Διάβασμα" at bounding box center [547, 137] width 0 height 0
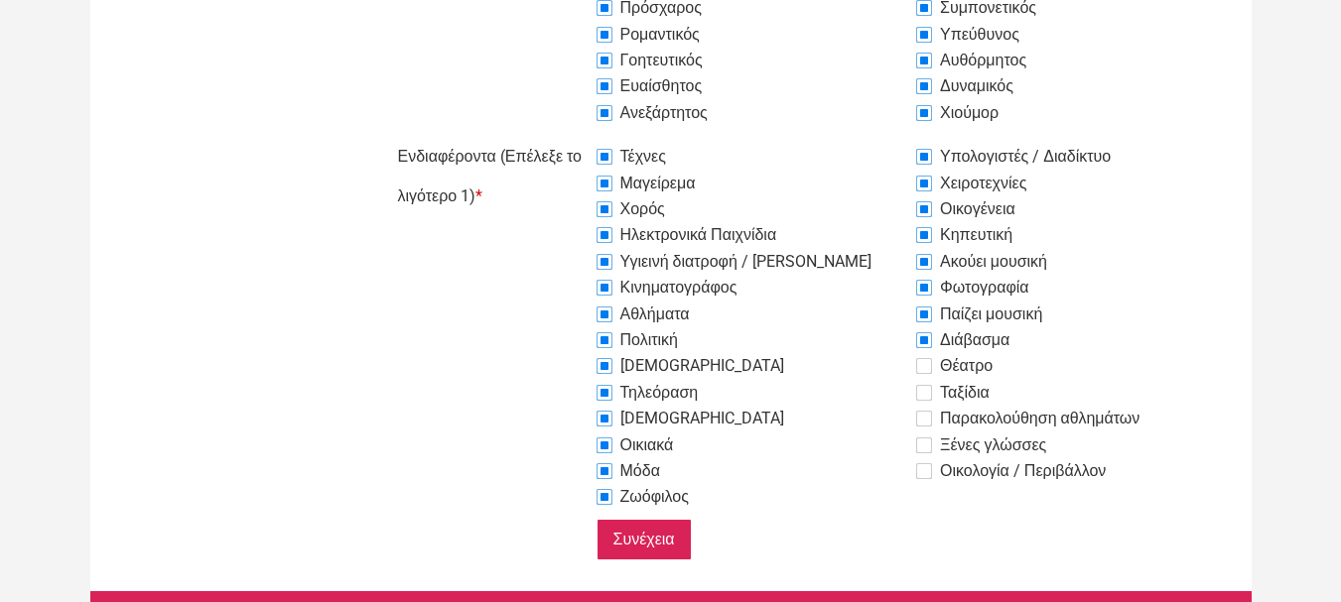
click at [926, 365] on label "Θέατρο" at bounding box center [954, 366] width 76 height 24
click at [547, 137] on input "Θέατρο" at bounding box center [547, 137] width 0 height 0
click at [925, 389] on label "Ταξίδια" at bounding box center [952, 393] width 73 height 24
click at [547, 137] on input "Ταξίδια" at bounding box center [547, 137] width 0 height 0
click at [920, 419] on label "Παρακολούθηση αθλημάτων" at bounding box center [1027, 419] width 223 height 24
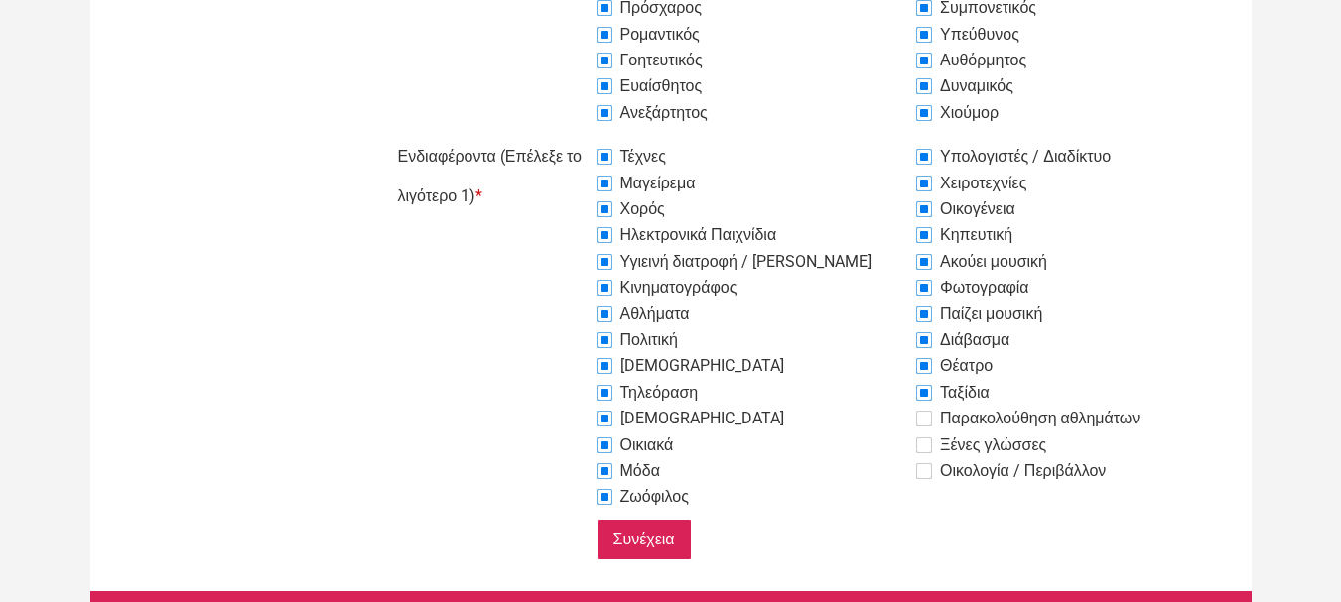
click at [547, 137] on input "Παρακολούθηση αθλημάτων" at bounding box center [547, 137] width 0 height 0
click at [926, 438] on label "Ξένες γλώσσες" at bounding box center [981, 446] width 130 height 24
click at [547, 137] on input "Ξένες γλώσσες" at bounding box center [547, 137] width 0 height 0
click at [926, 471] on label "Οικολογία / Περιβάλλον" at bounding box center [1011, 472] width 190 height 24
click at [547, 137] on input "Οικολογία / Περιβάλλον" at bounding box center [547, 137] width 0 height 0
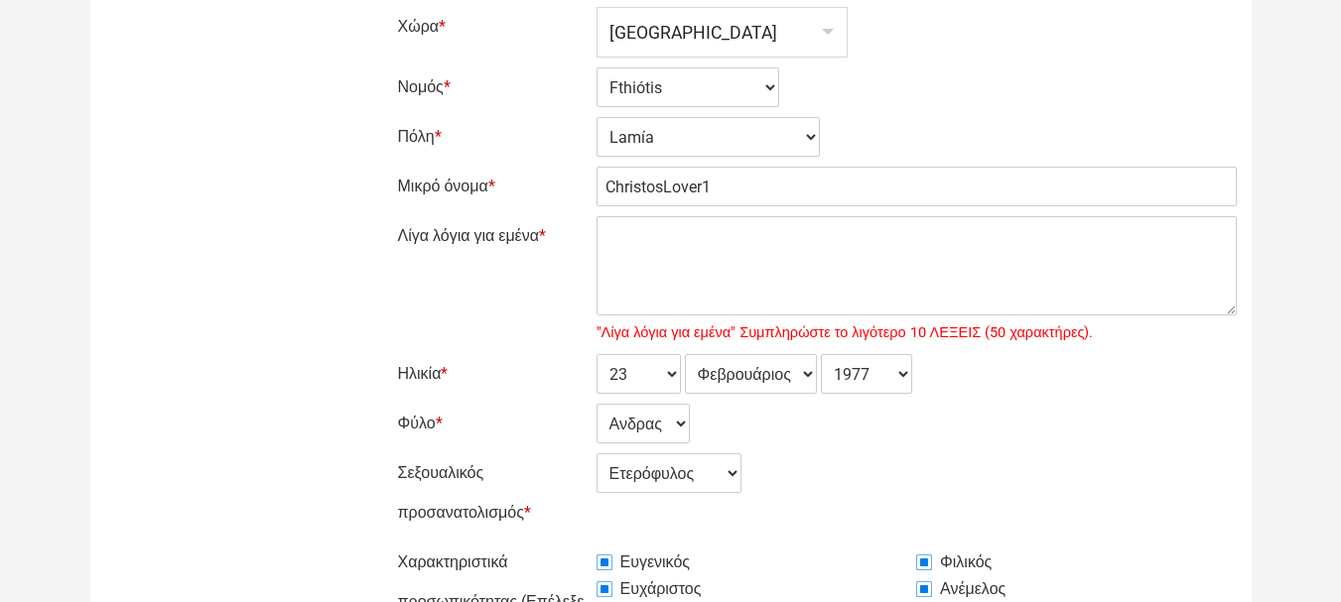
scroll to position [99, 0]
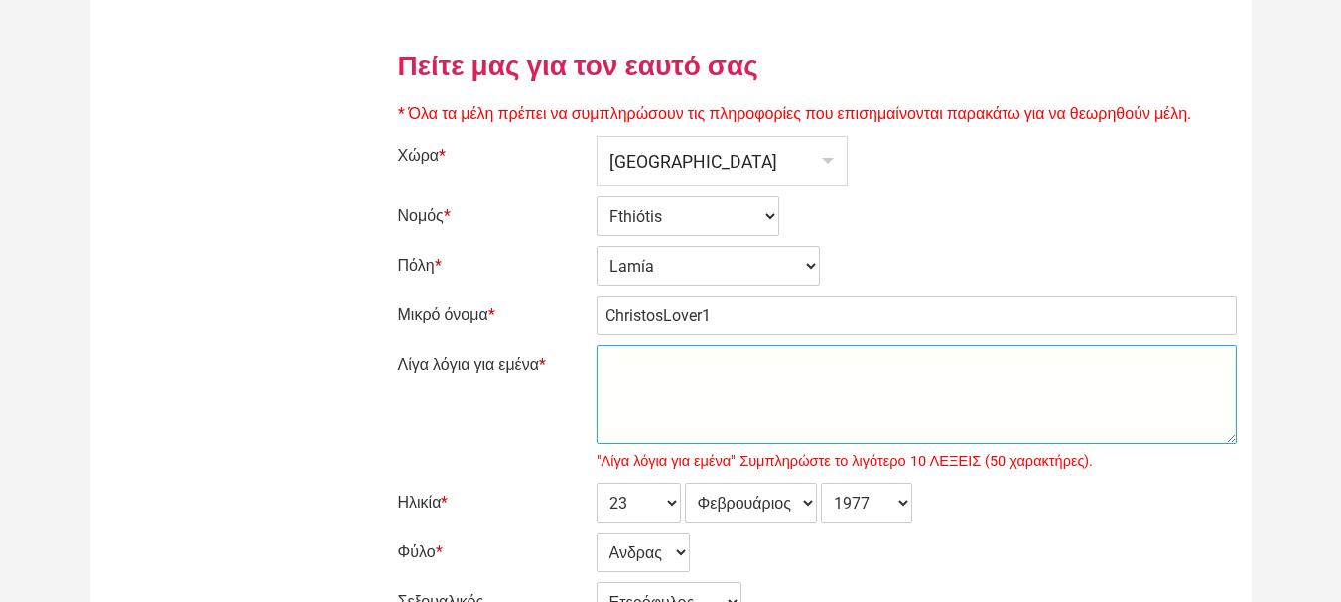
click at [636, 400] on textarea "Λίγα λόγια για εμένα *" at bounding box center [916, 394] width 640 height 99
type textarea "μ"
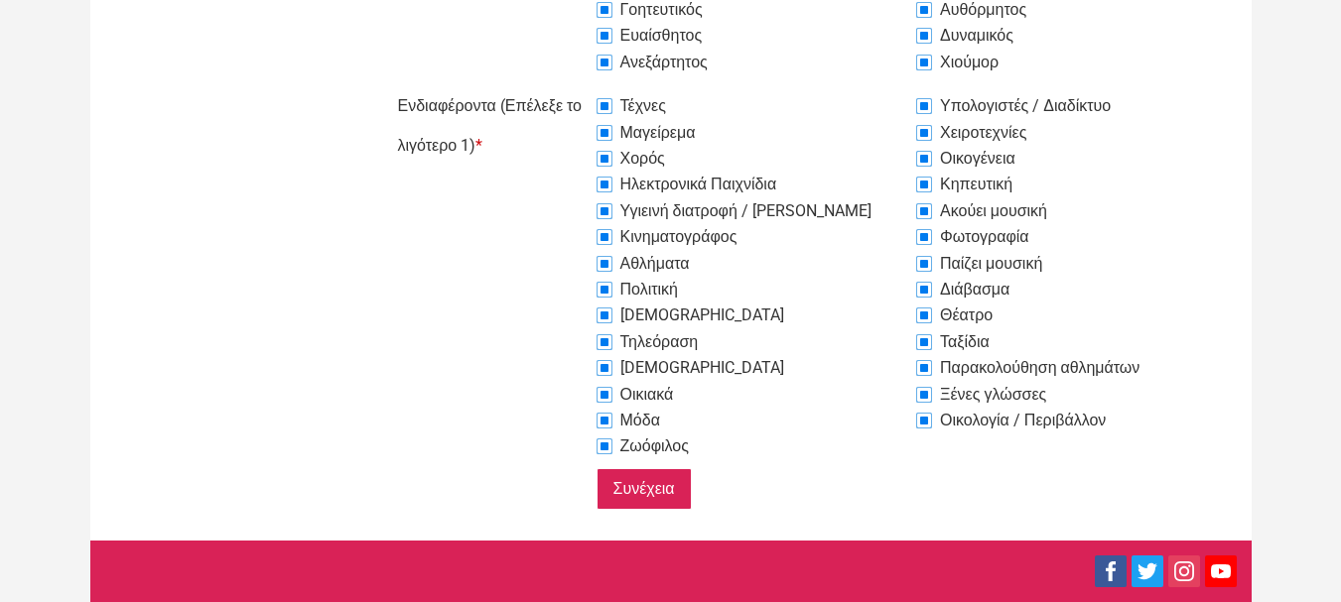
scroll to position [1093, 0]
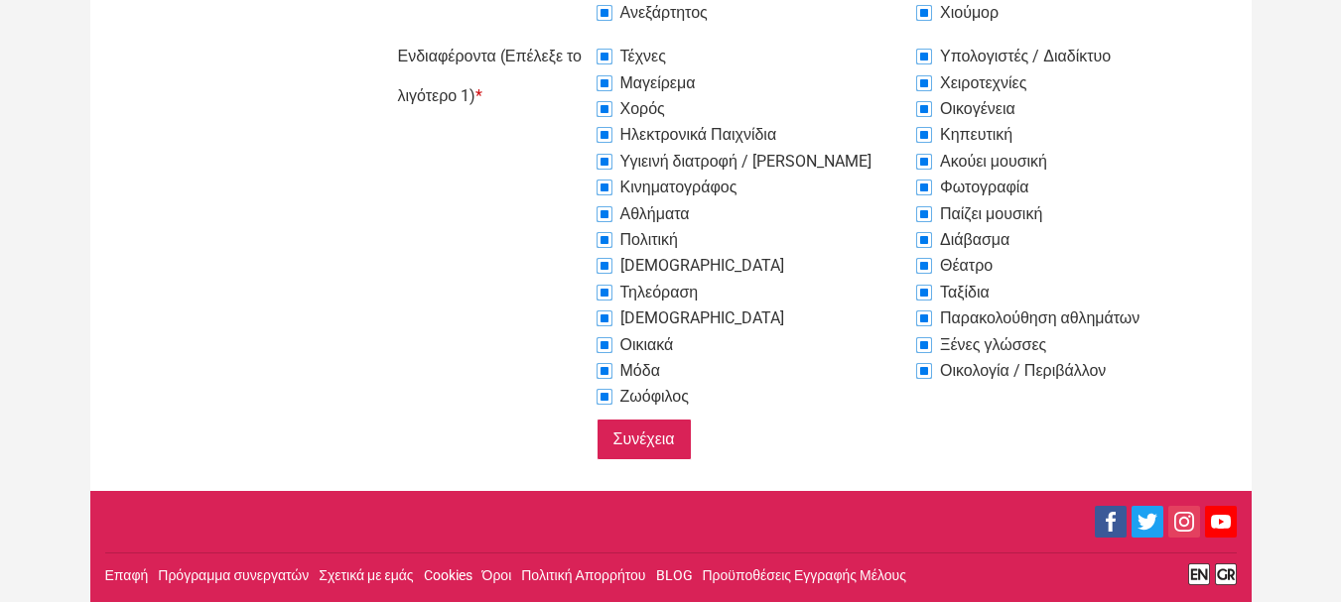
type textarea "Με λενε Χρηστο,ειμαι νεος αντρας,μελαχροινος,εμφανισιμος"
click at [651, 446] on input "Συνέχεια" at bounding box center [643, 440] width 95 height 42
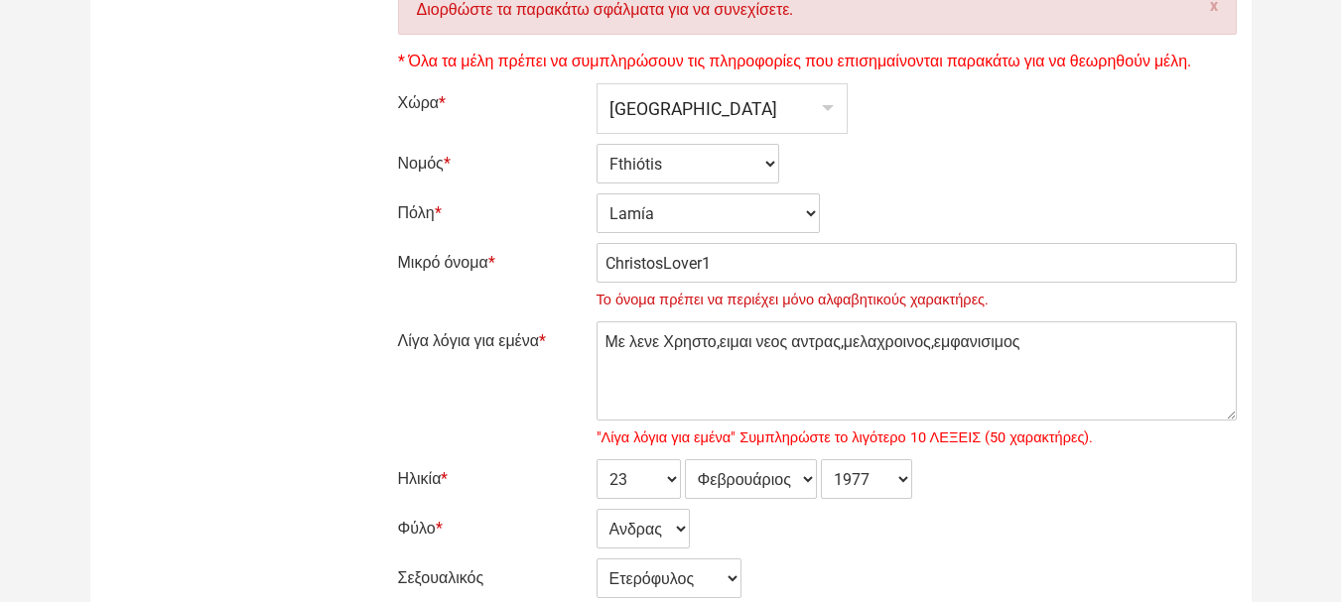
scroll to position [298, 0]
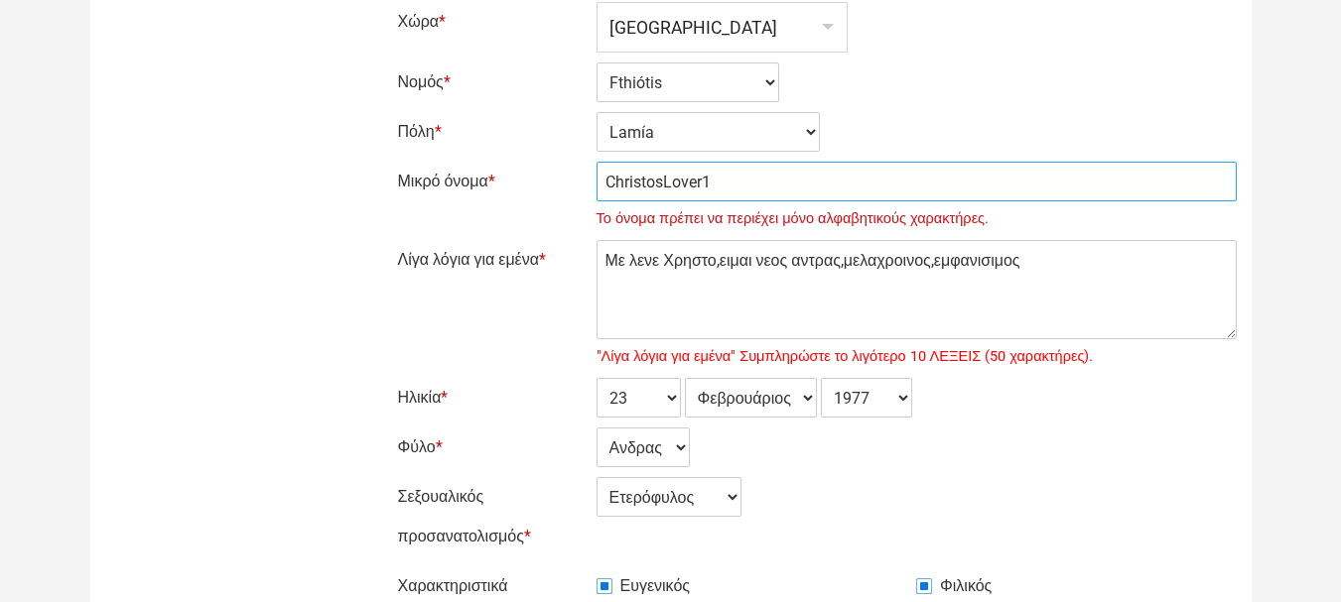
click at [763, 184] on input "ChristosLover1" at bounding box center [916, 182] width 640 height 40
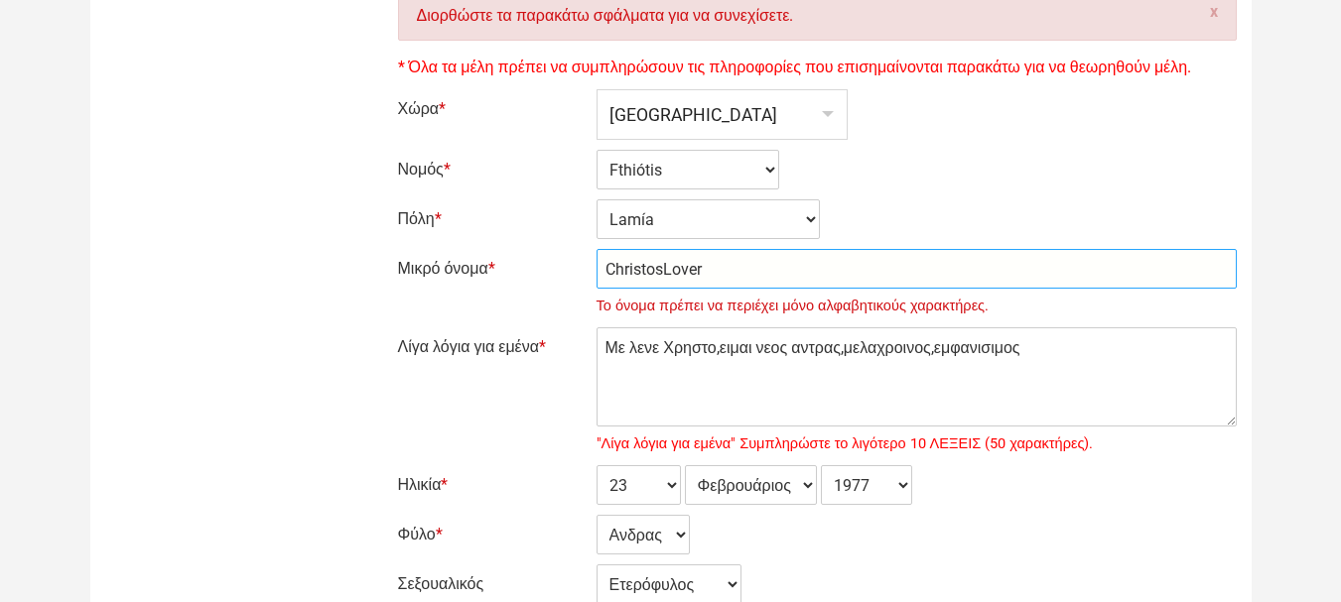
scroll to position [194, 0]
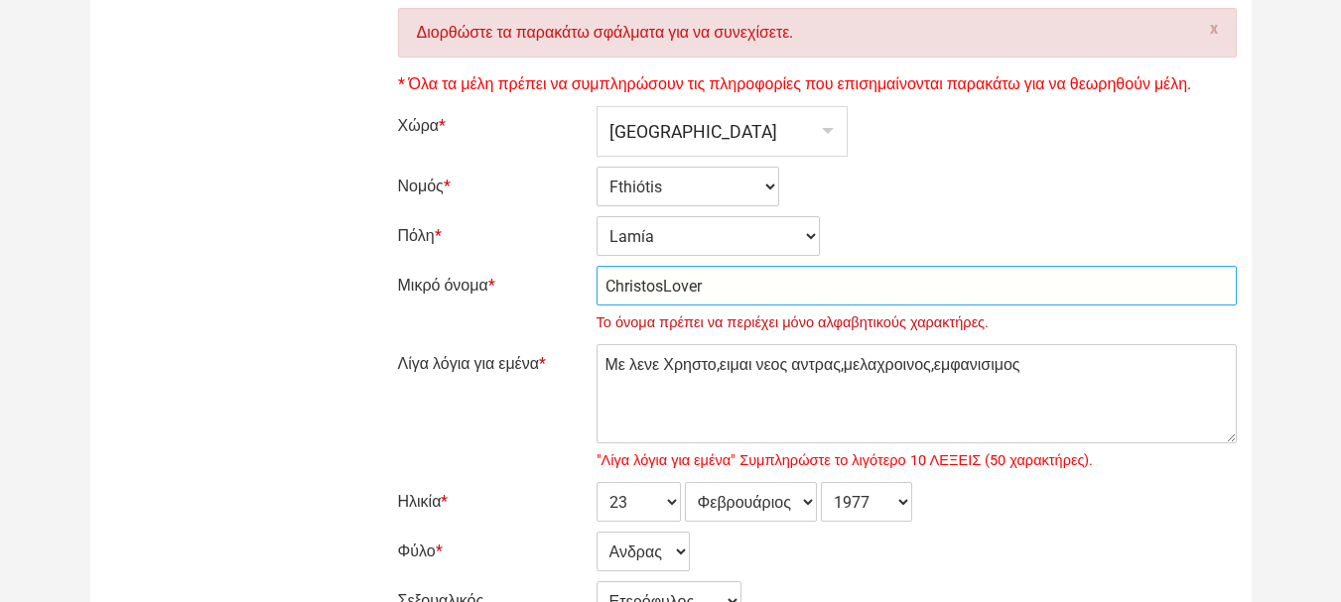
type input "ChristosLover"
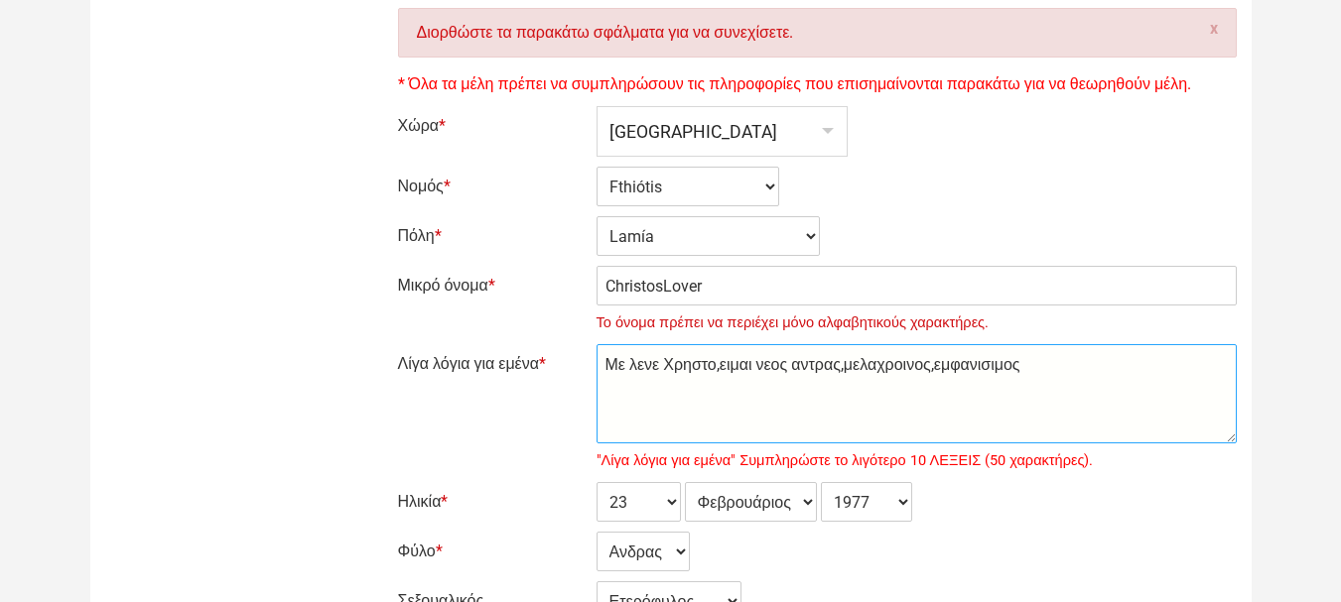
click at [1082, 376] on textarea "Με λενε Χρηστο,ειμαι νεος αντρας,μελαχροινος,εμφανισιμος" at bounding box center [916, 393] width 640 height 99
click at [1045, 378] on textarea "Με λενε Χρηστο,ειμαι νεος αντρας,μελαχροινος,εμφανισιμος" at bounding box center [916, 393] width 640 height 99
click at [1184, 372] on textarea "Με λενε Χρηστο,ειμαι νεος αντρας,μελαχροινος,εμφανισιμος" at bounding box center [916, 393] width 640 height 99
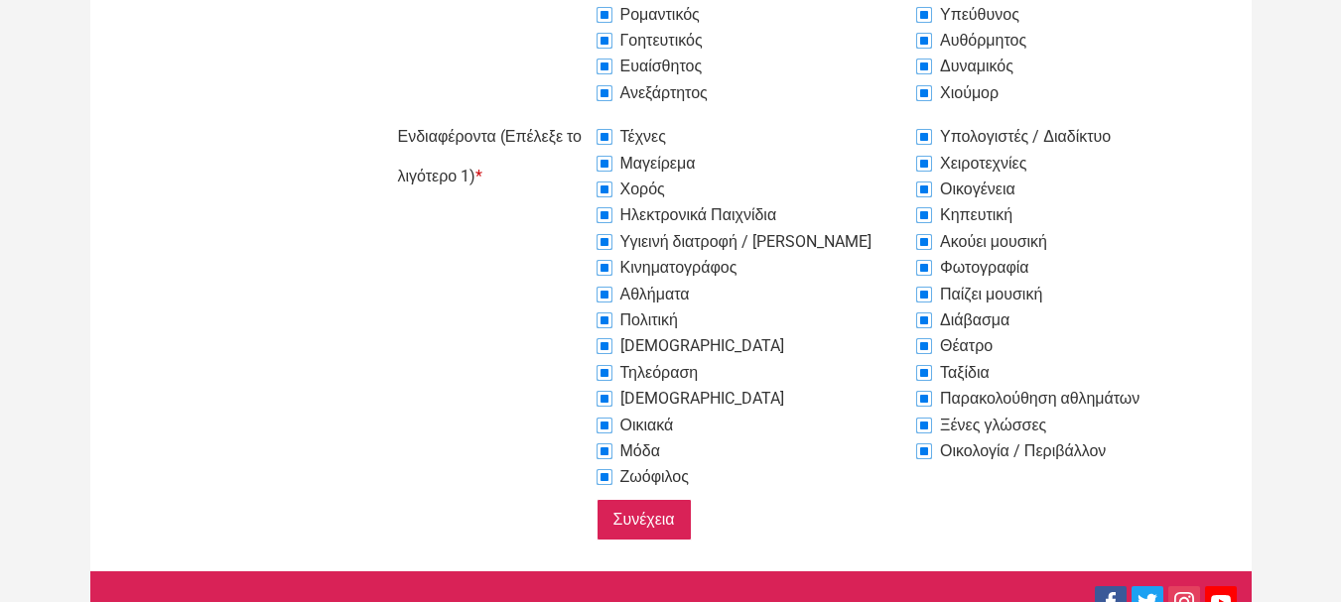
scroll to position [1186, 0]
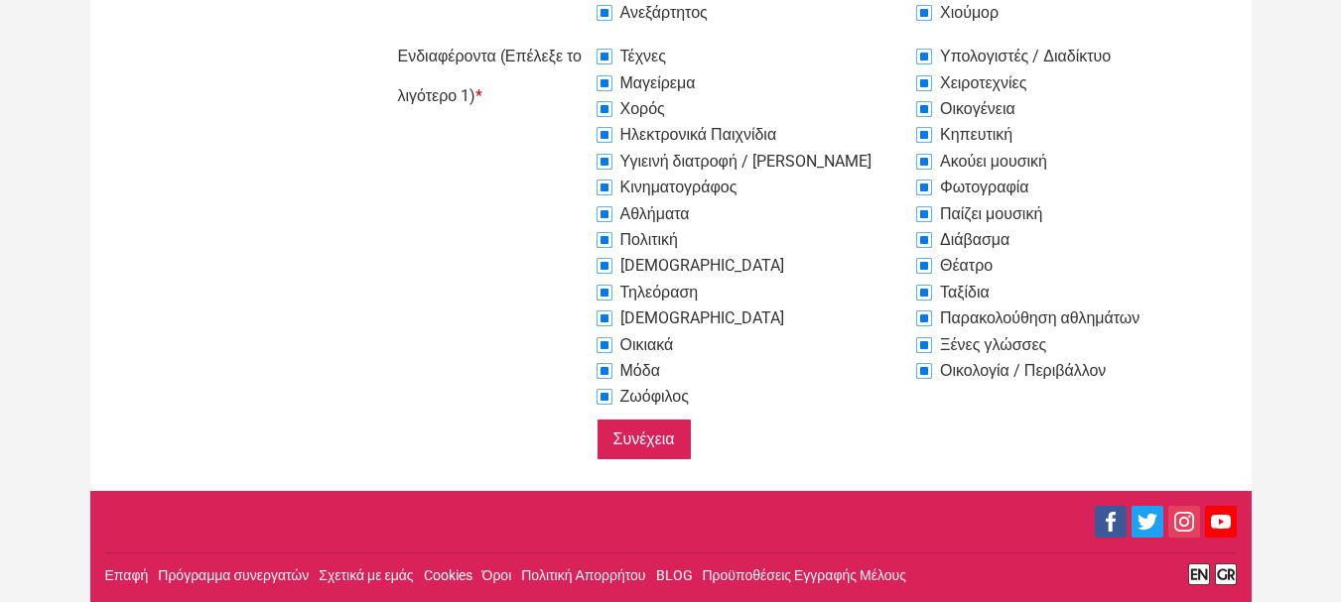
type textarea "Με λενε Χρηστο,ειμαι νεος αντρας,μελαχροινος,εμφανισιμος και αναζητω γνωριμια"
click at [640, 434] on input "Συνέχεια" at bounding box center [643, 440] width 95 height 42
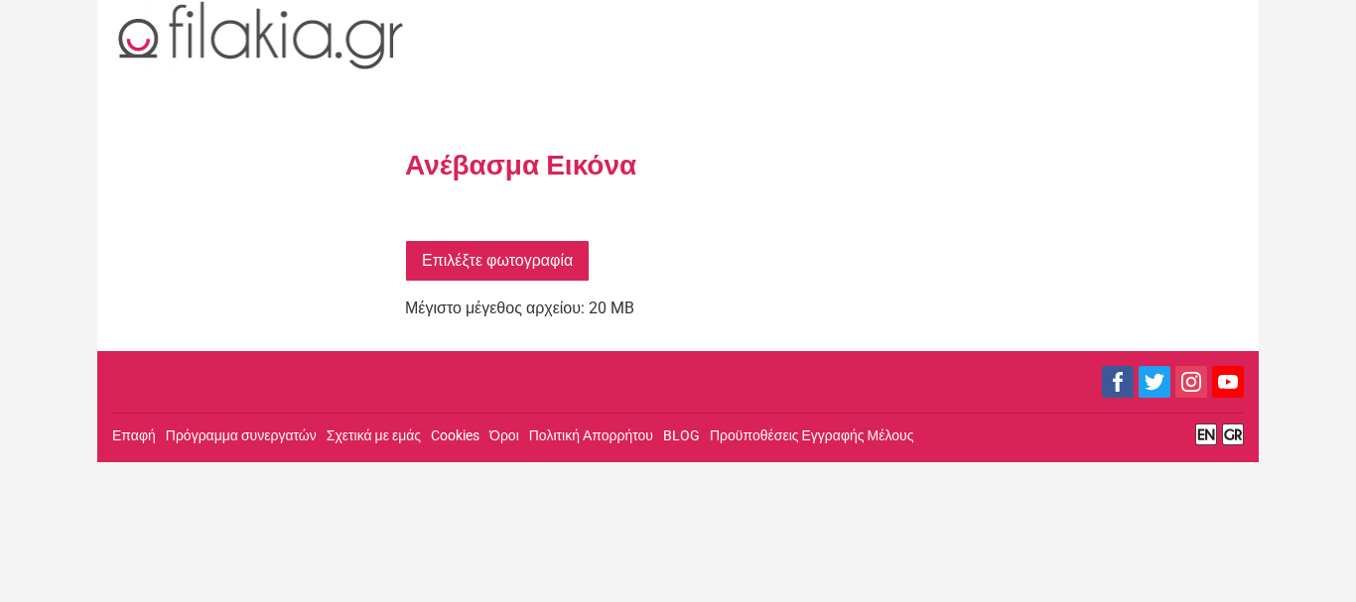
click at [482, 257] on link "Επιλέξτε φωτογραφία" at bounding box center [497, 261] width 185 height 42
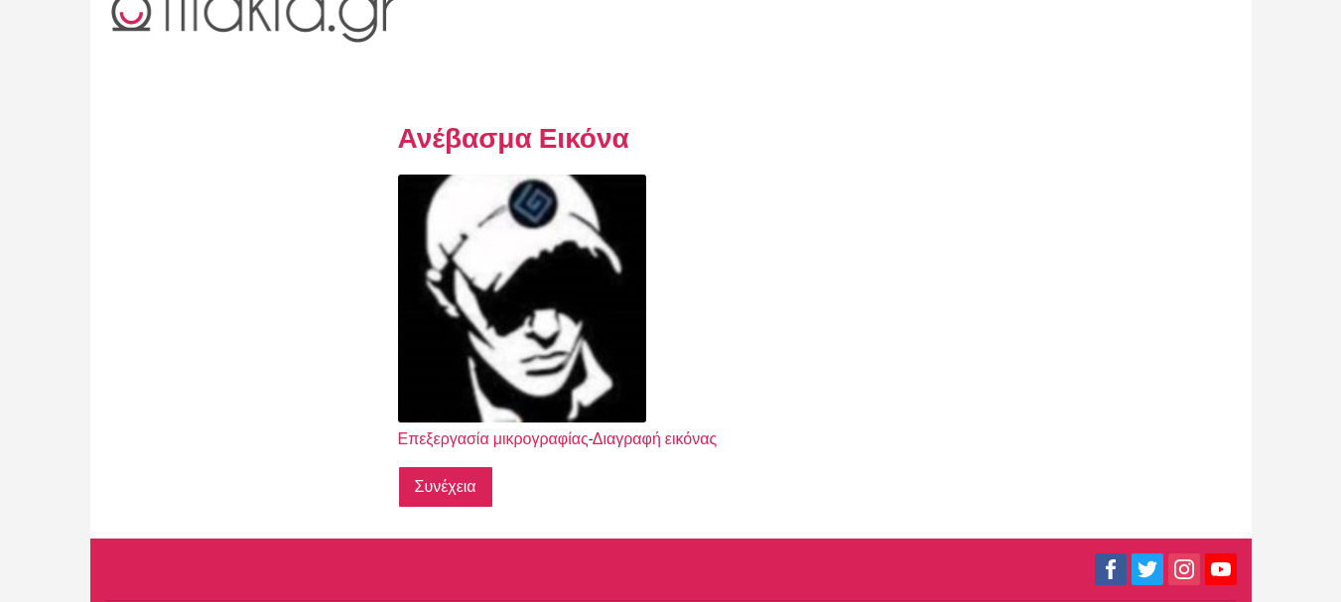
scroll to position [74, 0]
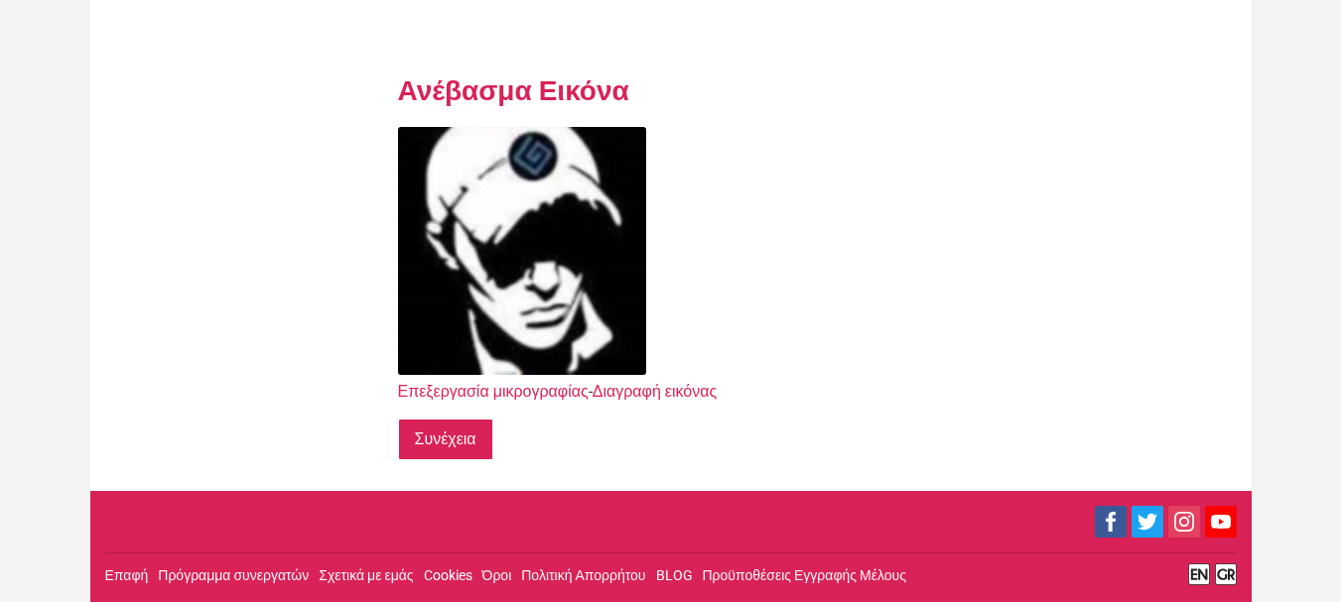
click at [454, 430] on input "Συνέχεια" at bounding box center [445, 440] width 95 height 42
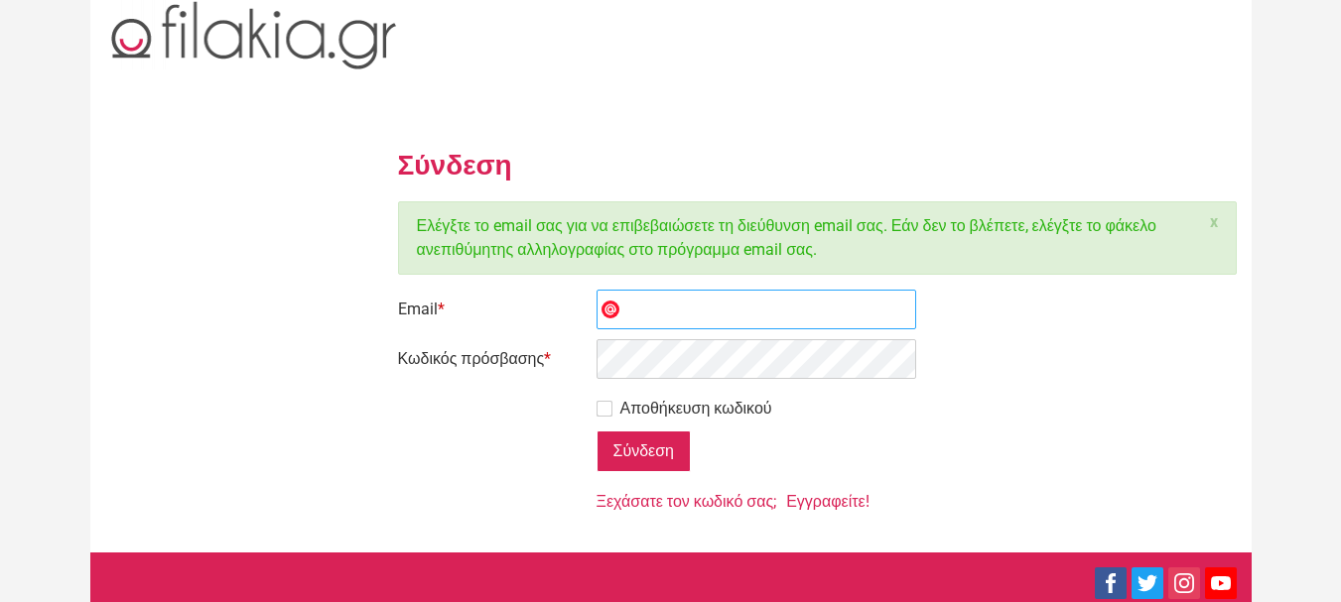
click at [700, 319] on input "Email *" at bounding box center [756, 310] width 321 height 40
type input "[EMAIL_ADDRESS][DOMAIN_NAME]"
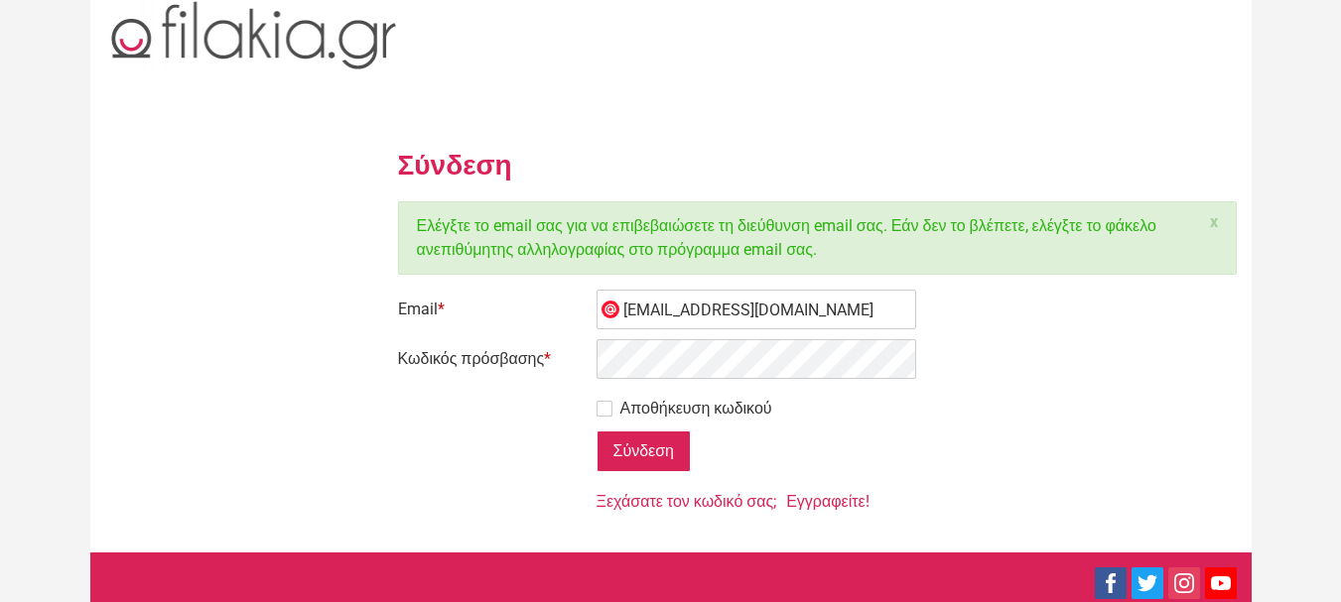
click at [606, 393] on div "Αποθήκευση κωδικού" at bounding box center [916, 405] width 640 height 32
click at [610, 405] on label "Αποθήκευση κωδικού" at bounding box center [684, 409] width 176 height 24
click at [547, 389] on input "Αποθήκευση κωδικού" at bounding box center [547, 389] width 0 height 0
click at [648, 453] on input "Σύνδεση" at bounding box center [643, 452] width 94 height 42
